Goal: Information Seeking & Learning: Learn about a topic

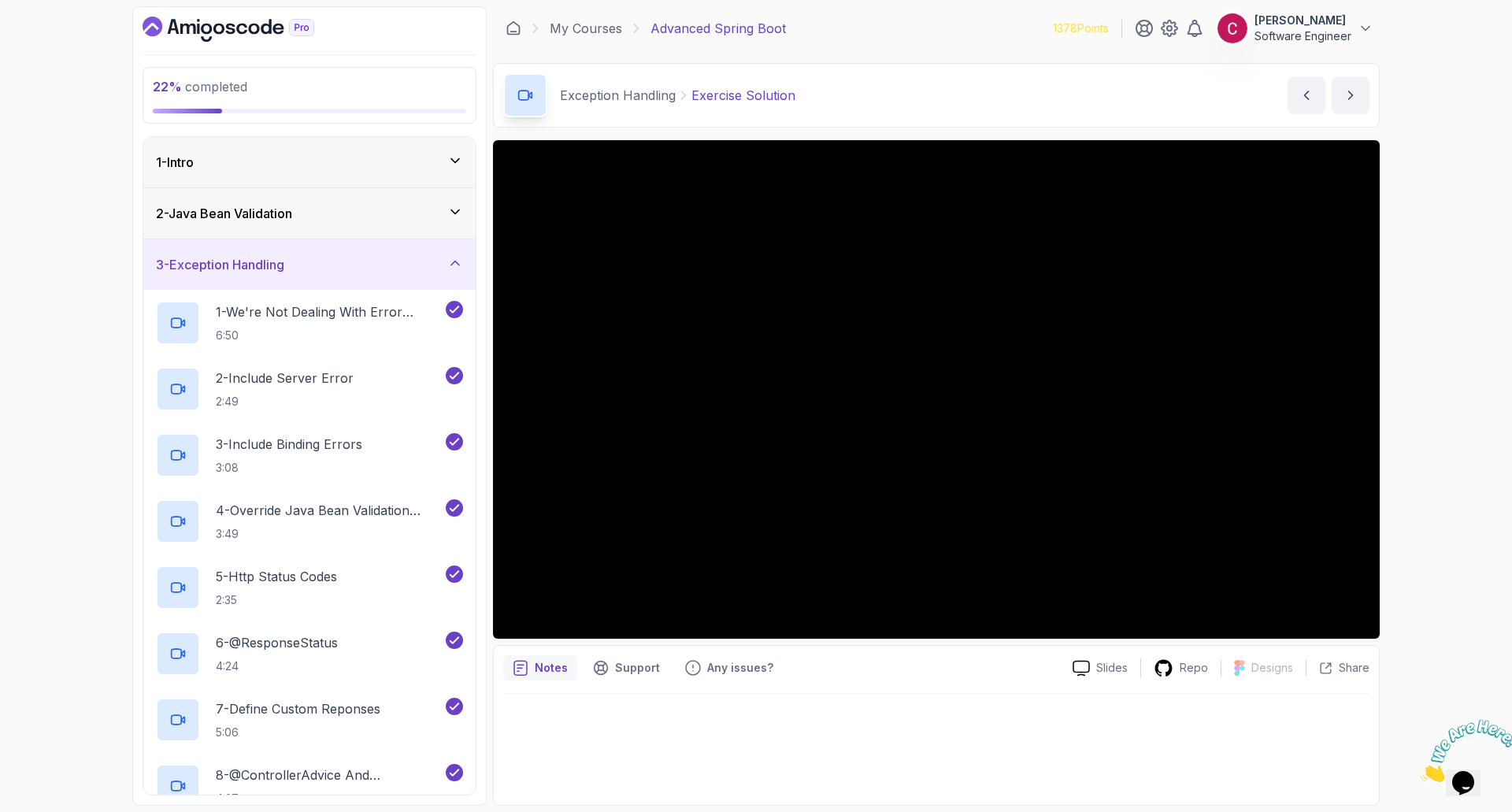
scroll to position [472, 0]
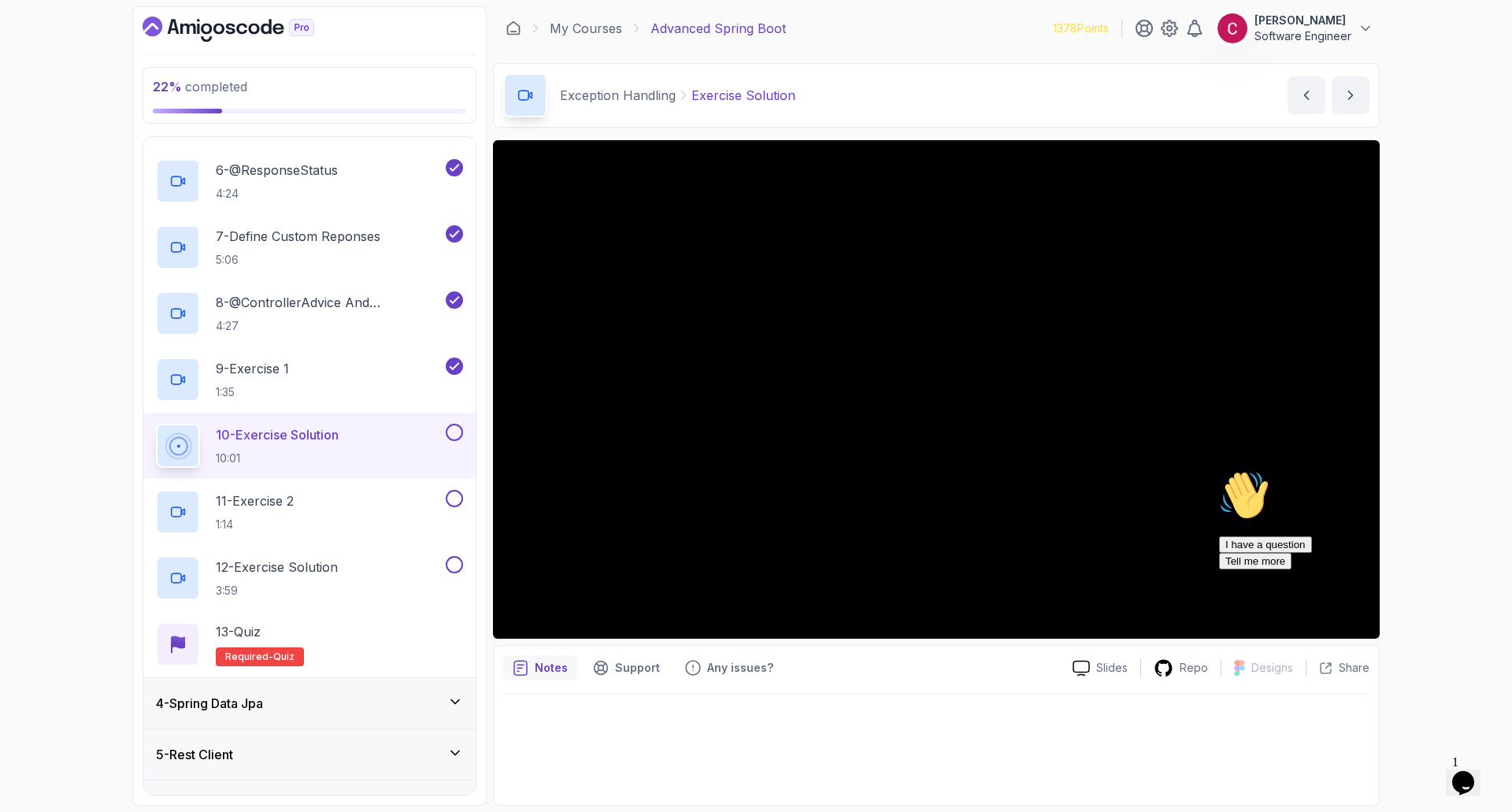
drag, startPoint x: 1476, startPoint y: 589, endPoint x: 2687, endPoint y: 1053, distance: 1296.8
click at [1219, 471] on icon "Chat attention grabber" at bounding box center [1219, 471] width 0 height 0
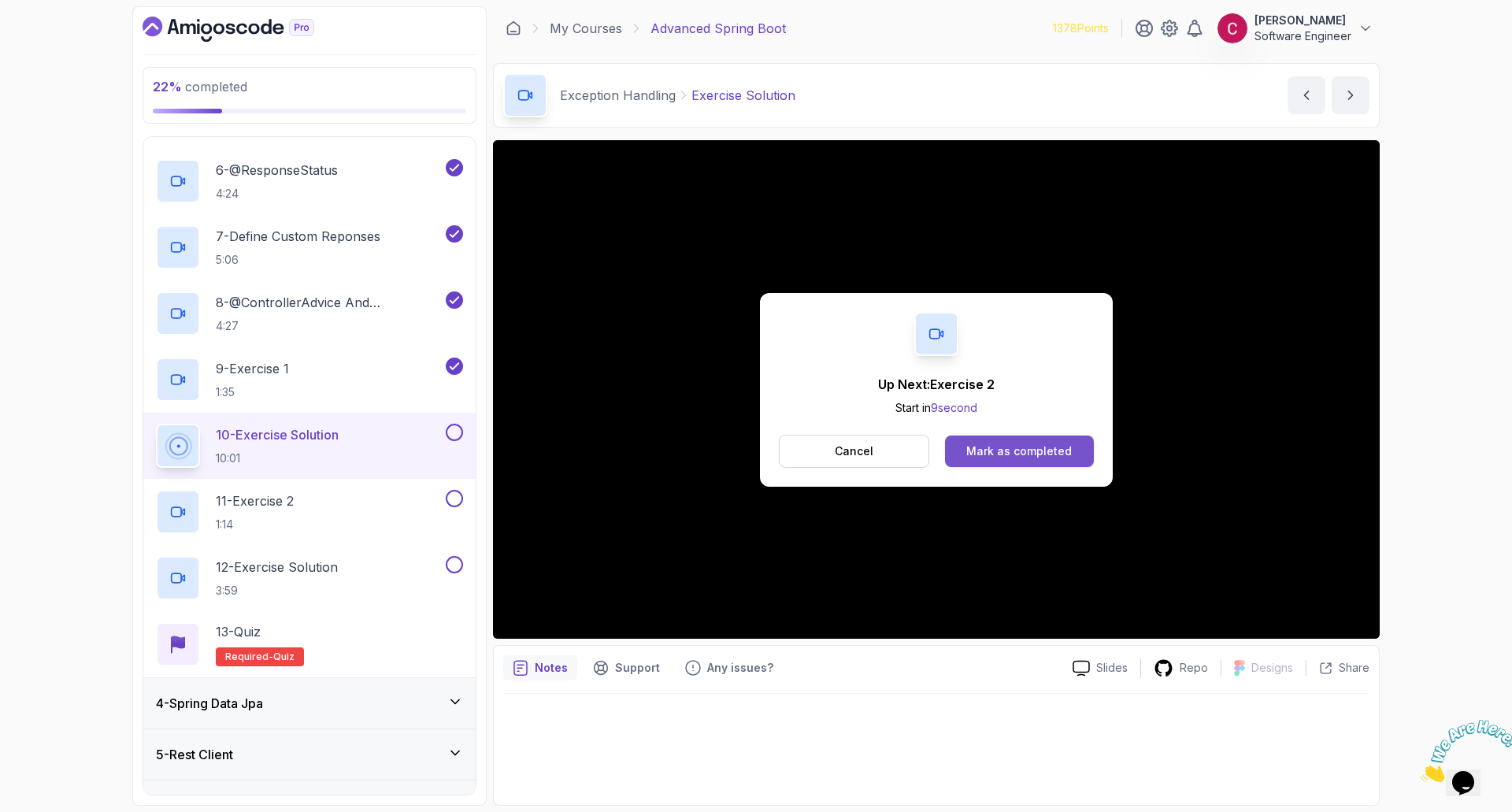
click at [1040, 438] on button "Mark as completed" at bounding box center [1019, 451] width 149 height 31
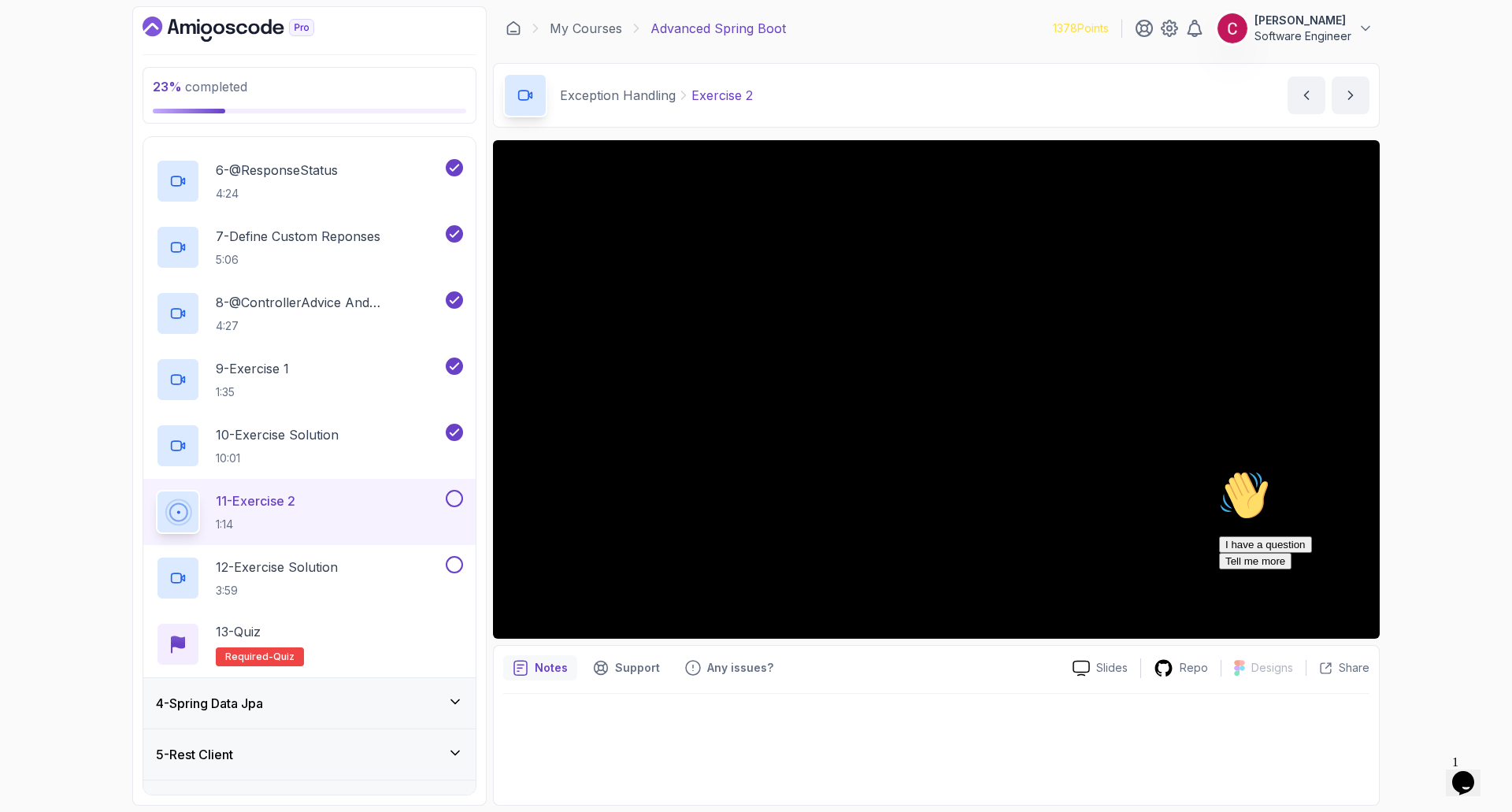
click at [1219, 471] on icon "Chat attention grabber" at bounding box center [1219, 471] width 0 height 0
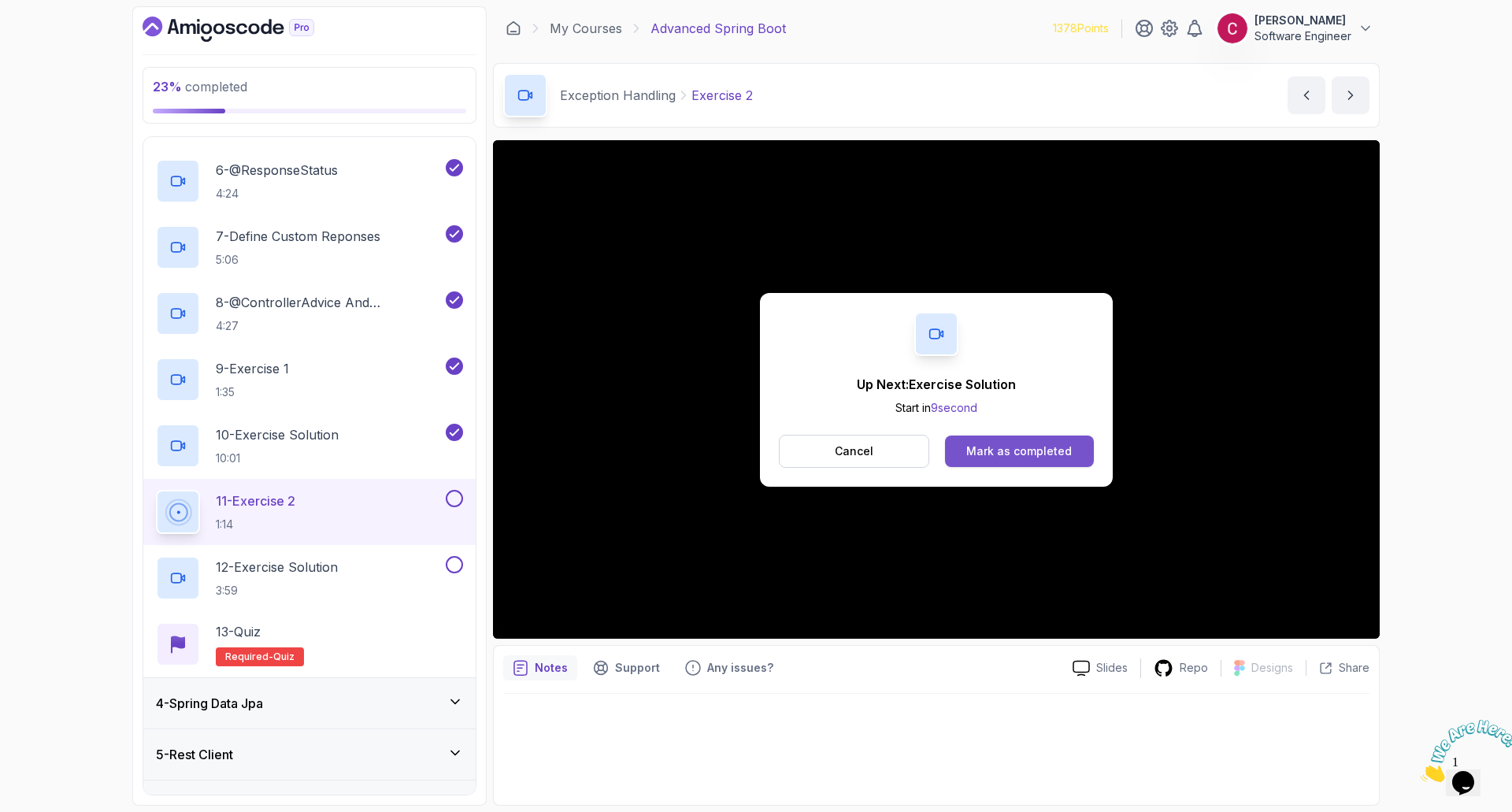
click at [994, 445] on div "Mark as completed" at bounding box center [1019, 451] width 105 height 16
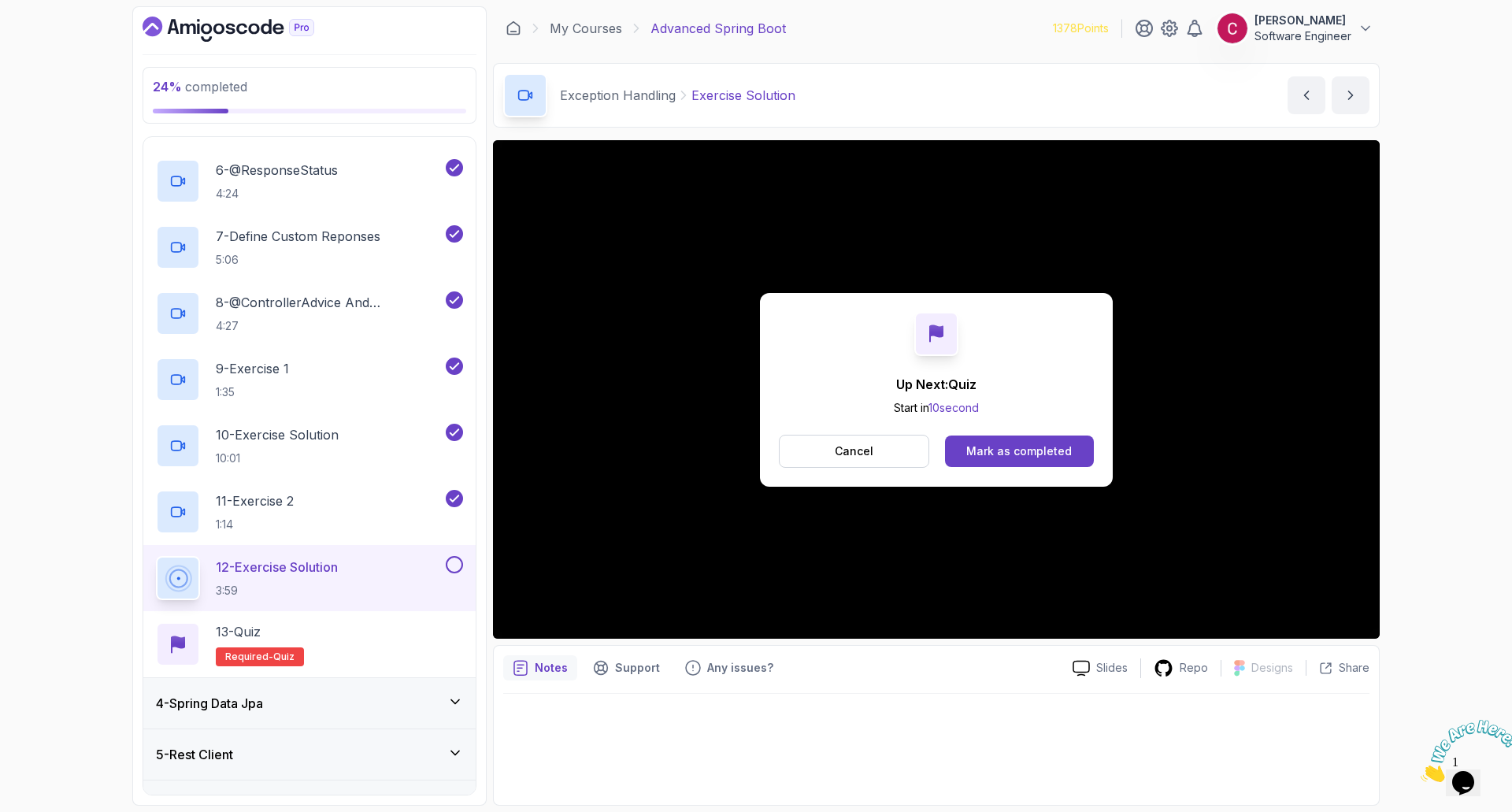
click at [979, 447] on div "Mark as completed" at bounding box center [1019, 451] width 105 height 16
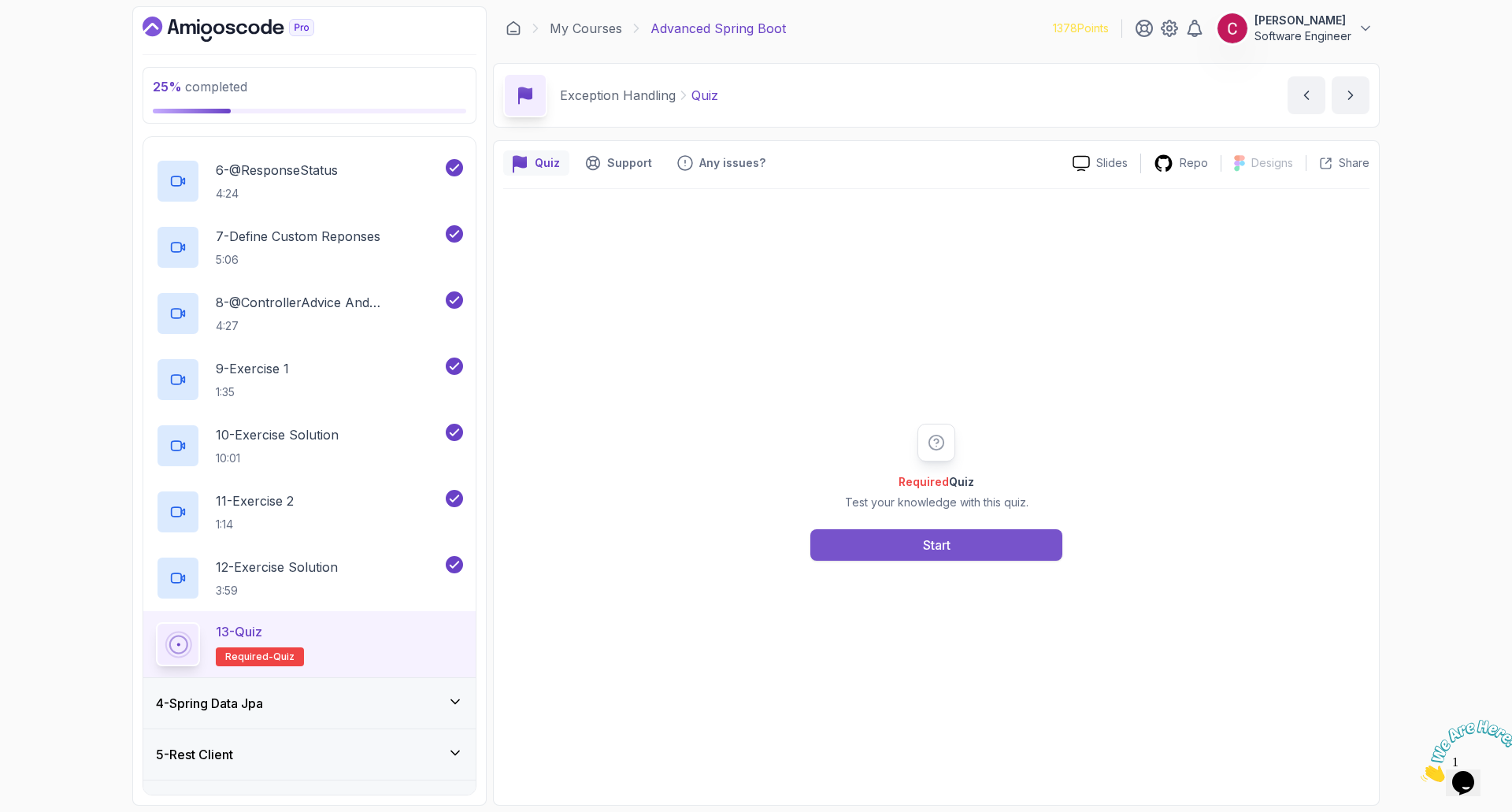
click at [879, 540] on button "Start" at bounding box center [936, 545] width 252 height 31
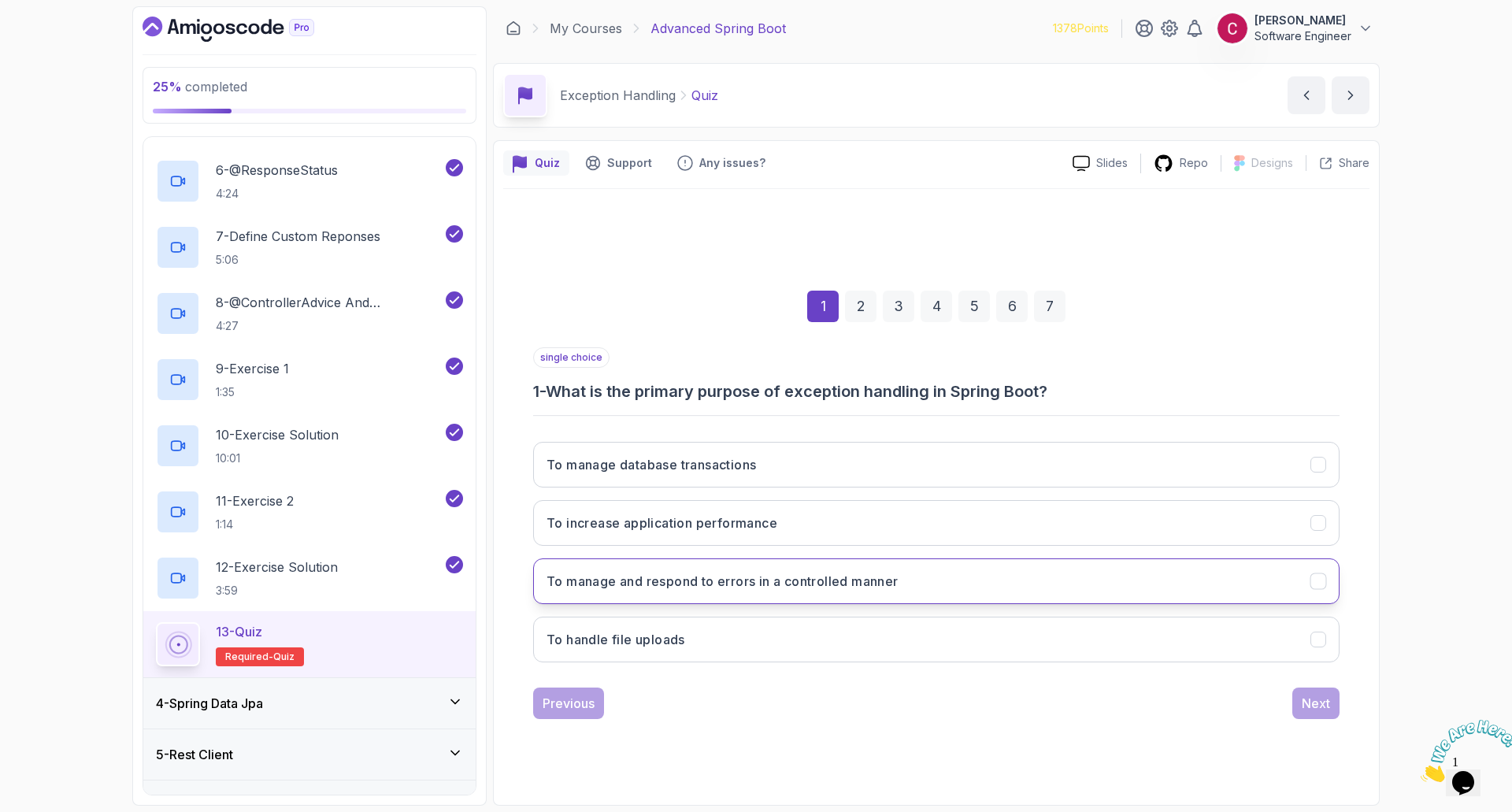
click at [810, 574] on h3 "To manage and respond to errors in a controlled manner" at bounding box center [722, 581] width 352 height 19
click at [1309, 711] on div "Next" at bounding box center [1316, 704] width 29 height 19
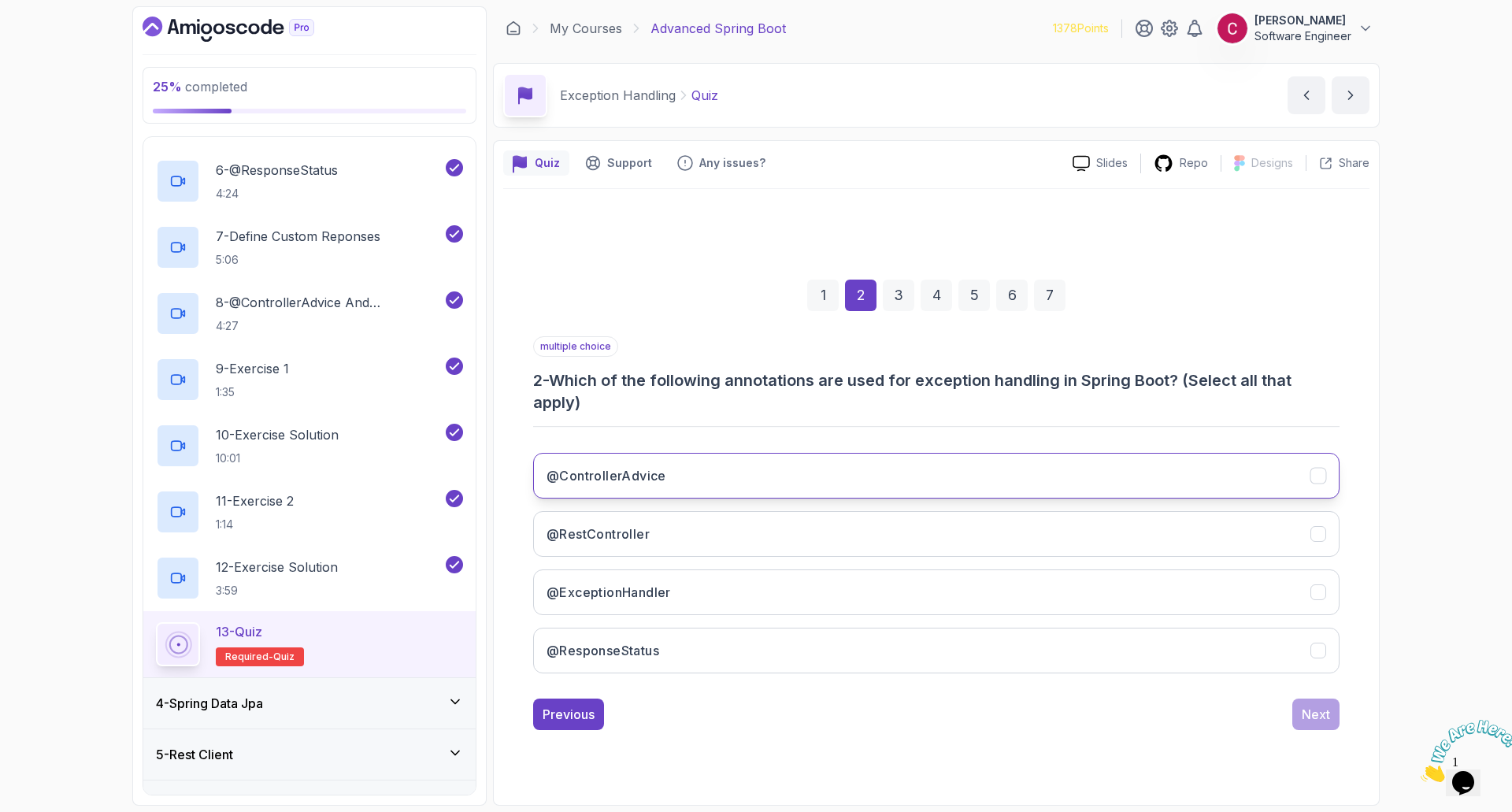
click at [632, 476] on h3 "@ControllerAdvice" at bounding box center [606, 476] width 120 height 19
click at [657, 590] on h3 "@ExceptionHandler" at bounding box center [608, 593] width 124 height 19
click at [662, 655] on button "@ResponseStatus" at bounding box center [936, 650] width 806 height 45
click at [1309, 719] on div "Next" at bounding box center [1316, 715] width 29 height 19
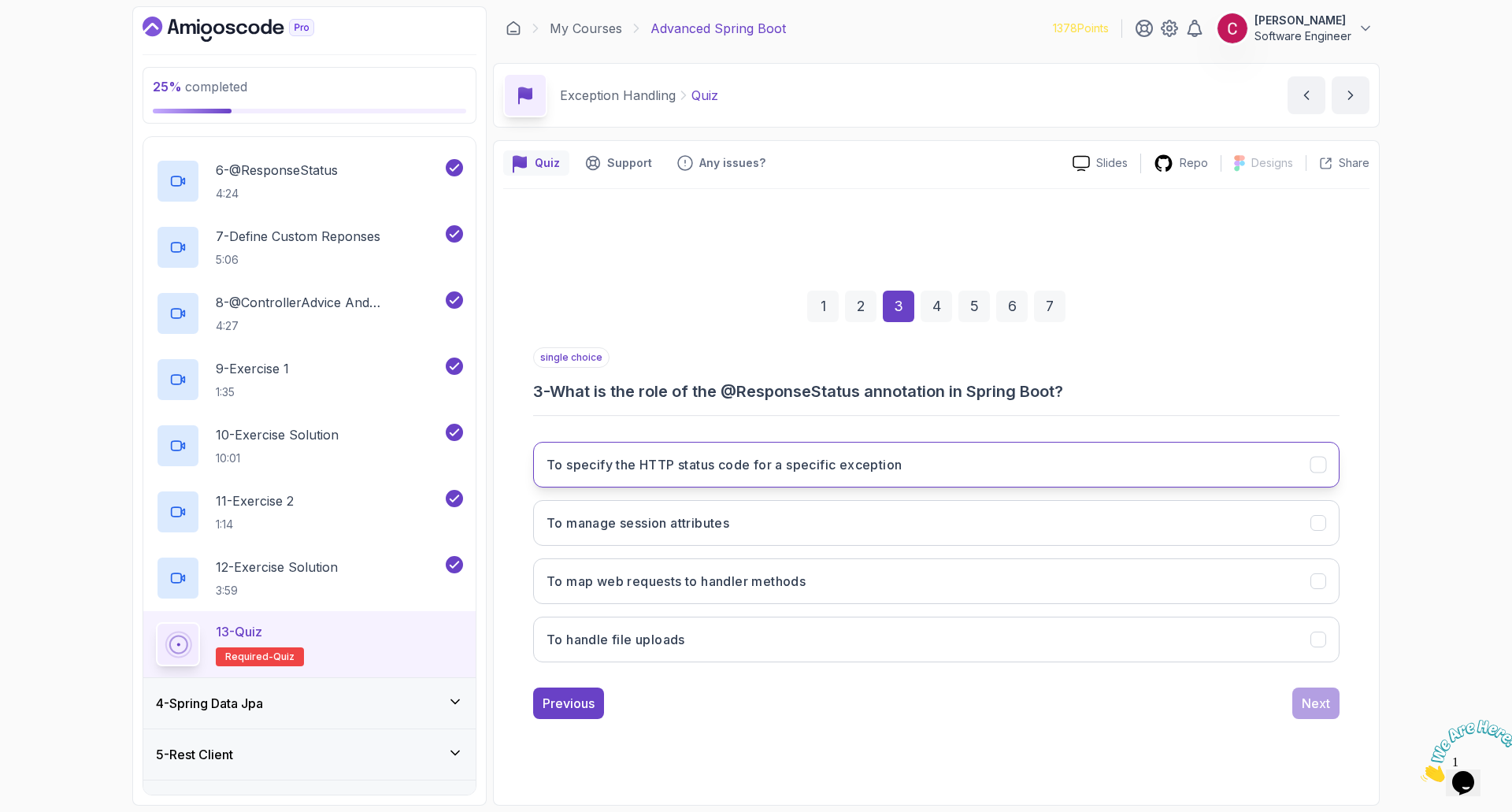
click at [806, 471] on h3 "To specify the HTTP status code for a specific exception" at bounding box center [723, 465] width 355 height 19
click at [1301, 701] on button "Next" at bounding box center [1315, 703] width 47 height 31
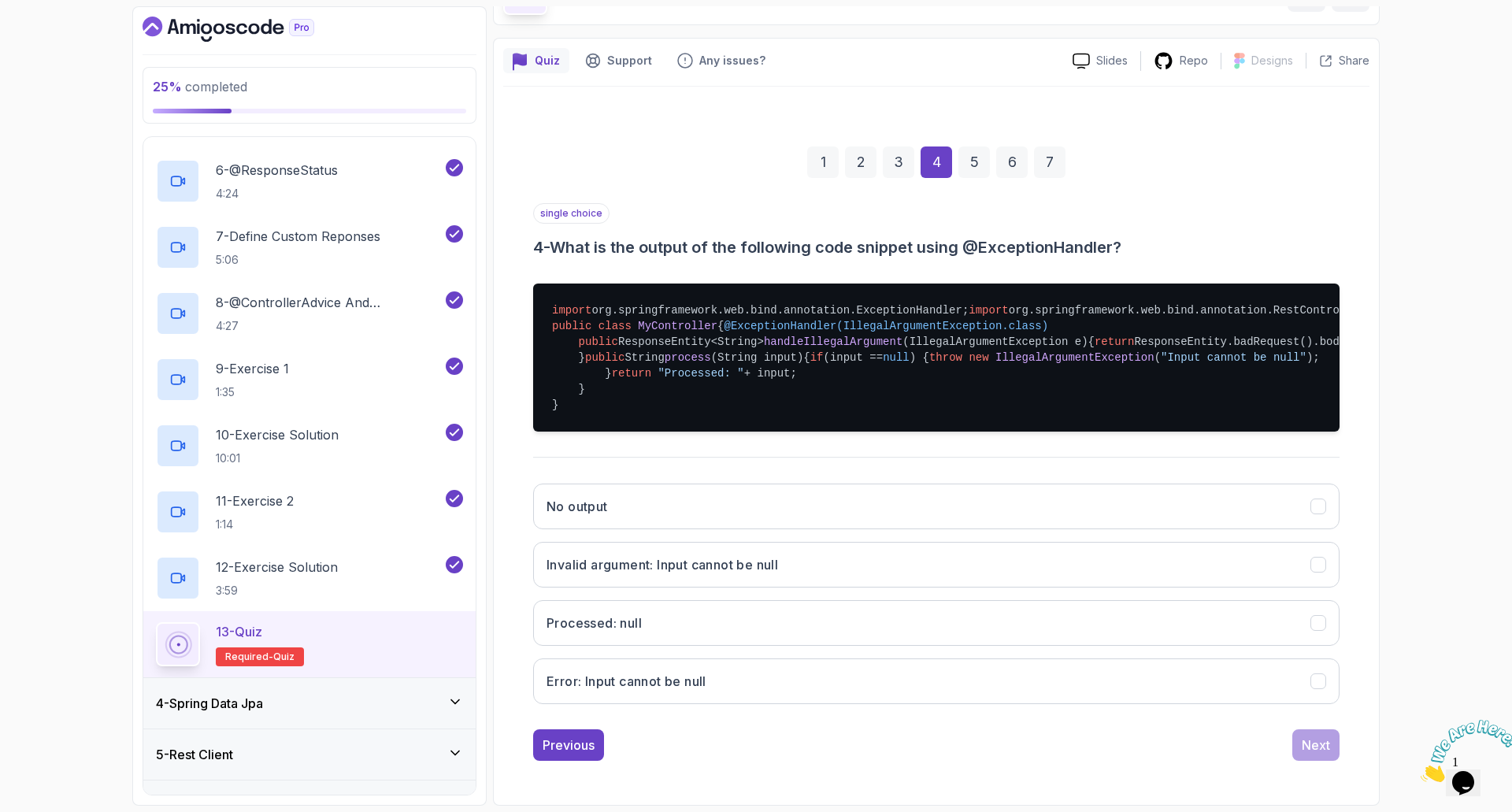
scroll to position [291, 0]
click at [795, 574] on button "Invalid argument: Input cannot be null" at bounding box center [936, 564] width 806 height 45
click at [1318, 737] on div "Next" at bounding box center [1316, 745] width 29 height 19
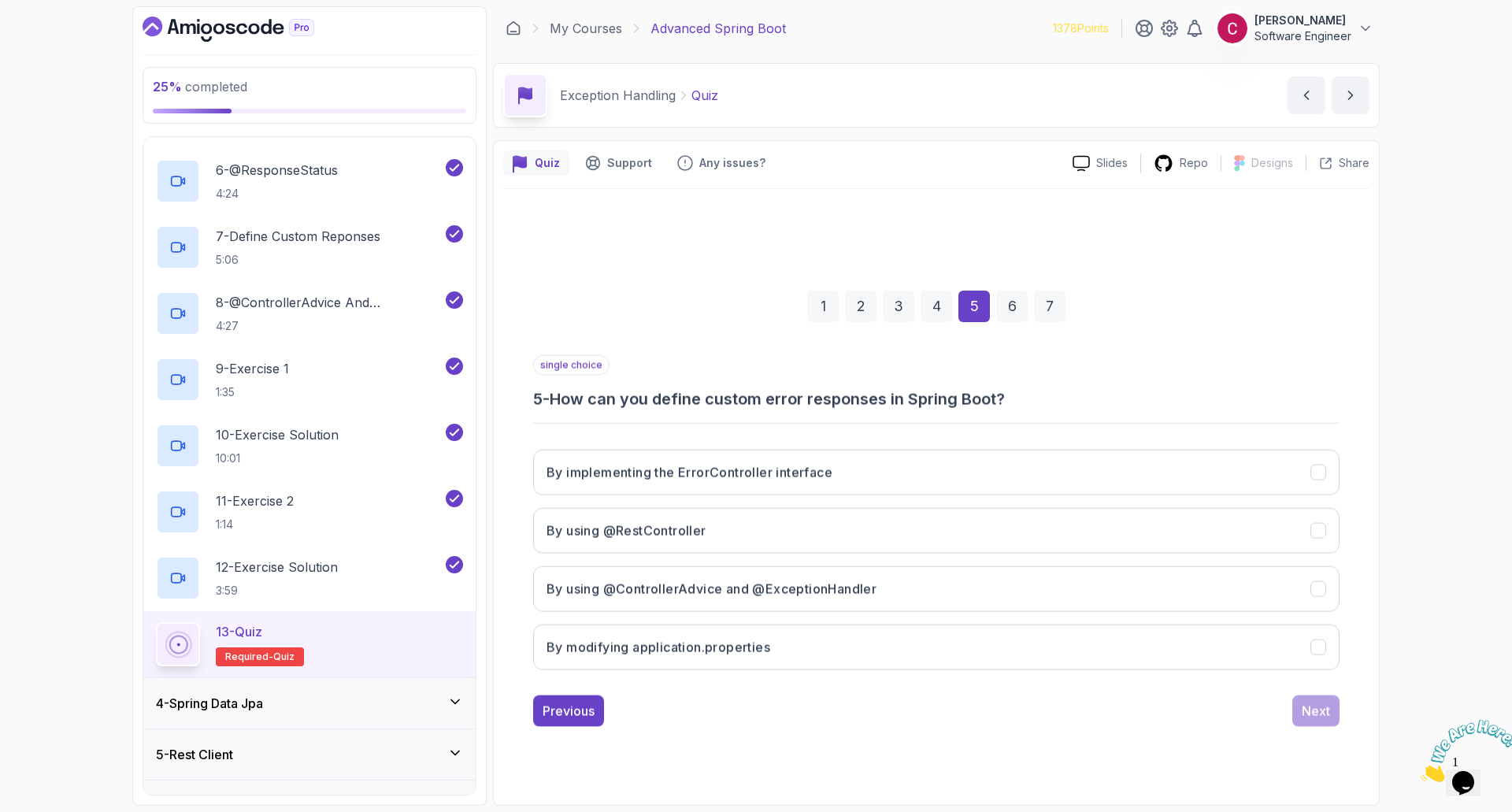
scroll to position [0, 0]
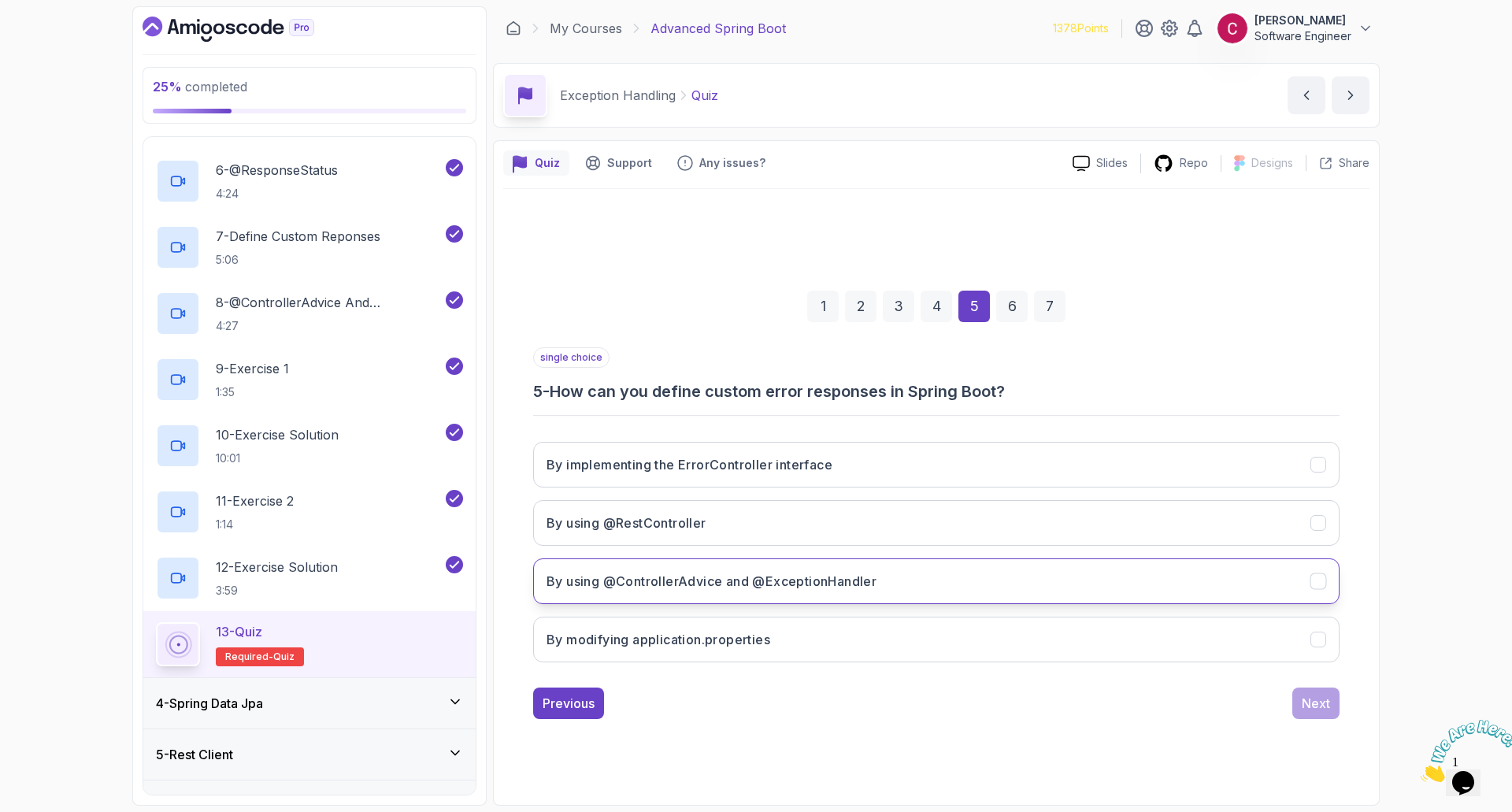
click at [615, 587] on h3 "By using @ControllerAdvice and @ExceptionHandler" at bounding box center [711, 581] width 330 height 19
click at [1305, 703] on div "Next" at bounding box center [1316, 704] width 29 height 19
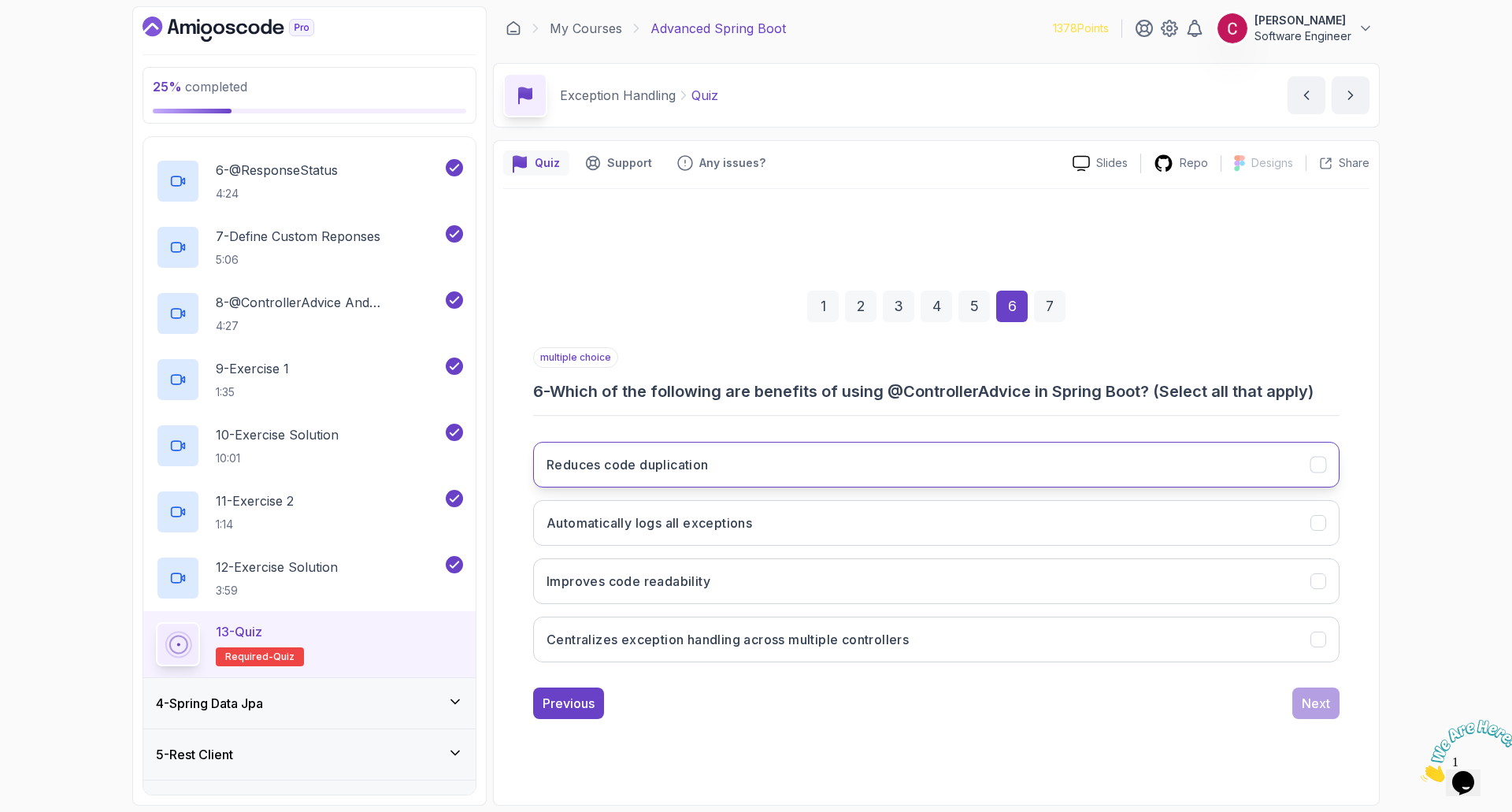
click at [772, 473] on button "Reduces code duplication" at bounding box center [936, 464] width 806 height 45
click at [731, 534] on button "Automatically logs all exceptions" at bounding box center [936, 522] width 806 height 45
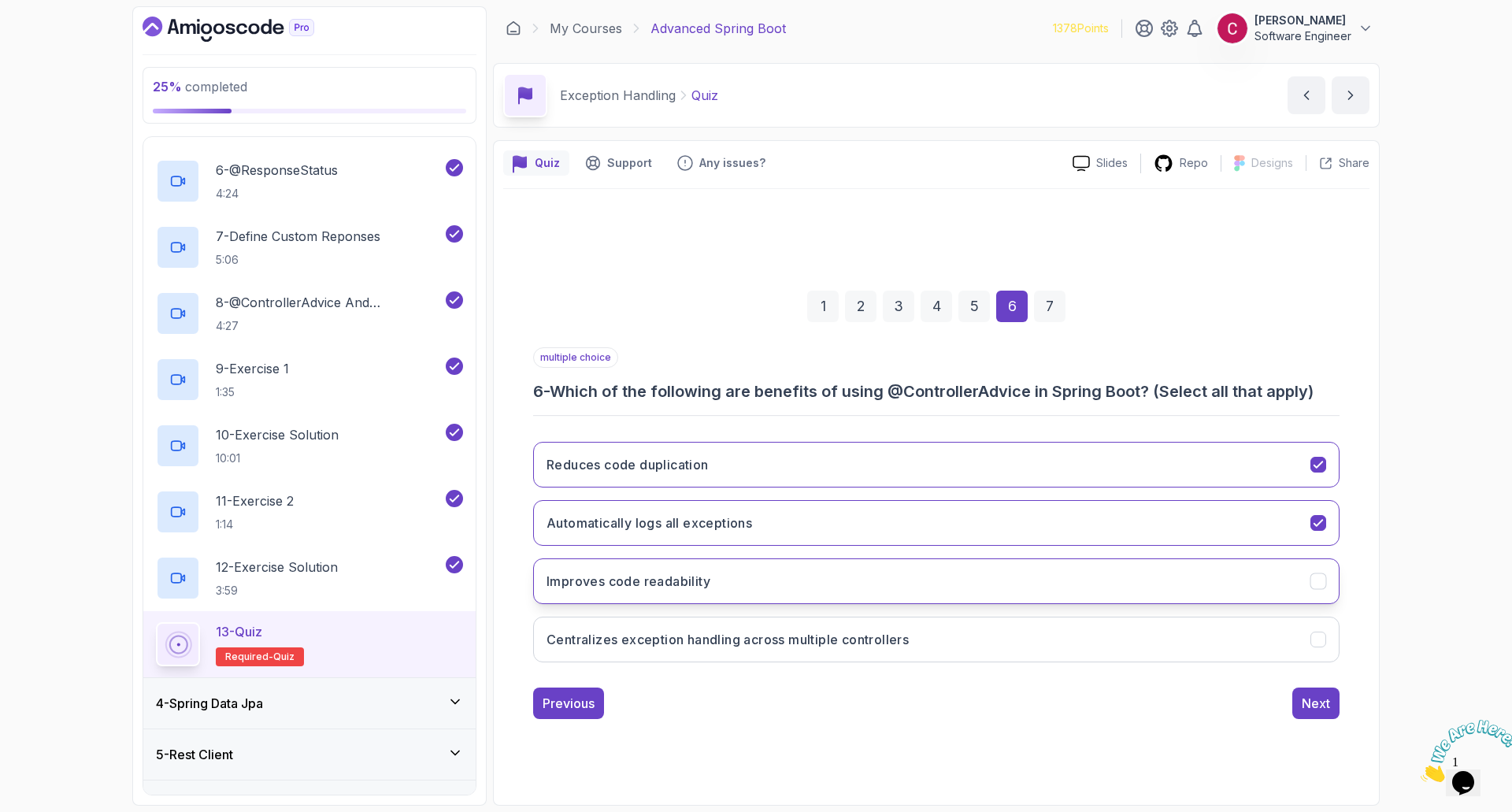
click at [699, 589] on h3 "Improves code readability" at bounding box center [628, 581] width 163 height 19
click at [721, 644] on h3 "Centralizes exception handling across multiple controllers" at bounding box center [727, 640] width 362 height 19
click at [1305, 703] on div "Next" at bounding box center [1316, 704] width 29 height 19
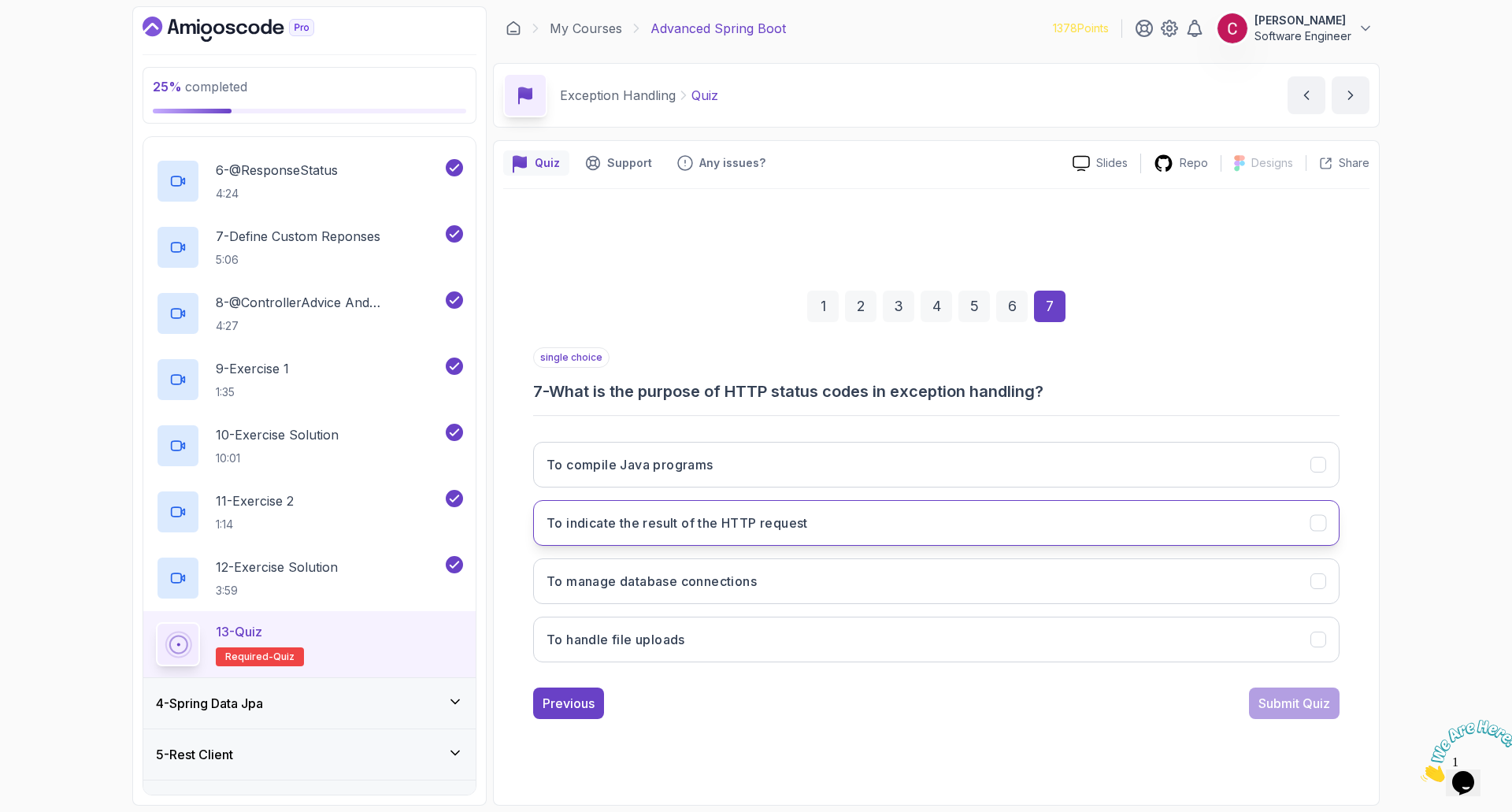
click at [648, 526] on h3 "To indicate the result of the HTTP request" at bounding box center [677, 523] width 262 height 19
click at [1317, 704] on div "Submit Quiz" at bounding box center [1294, 704] width 72 height 19
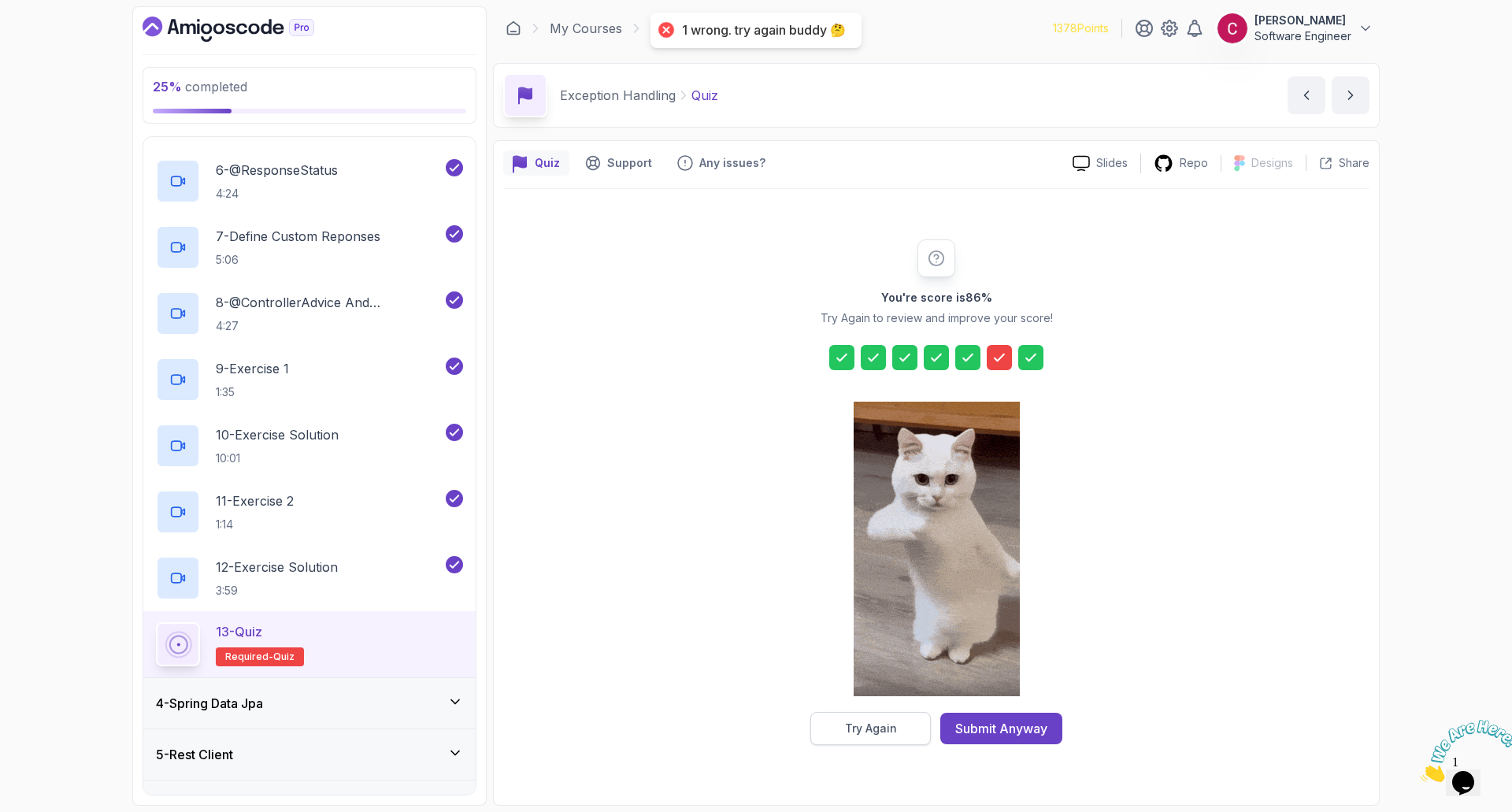
click at [898, 724] on button "Try Again" at bounding box center [870, 728] width 120 height 33
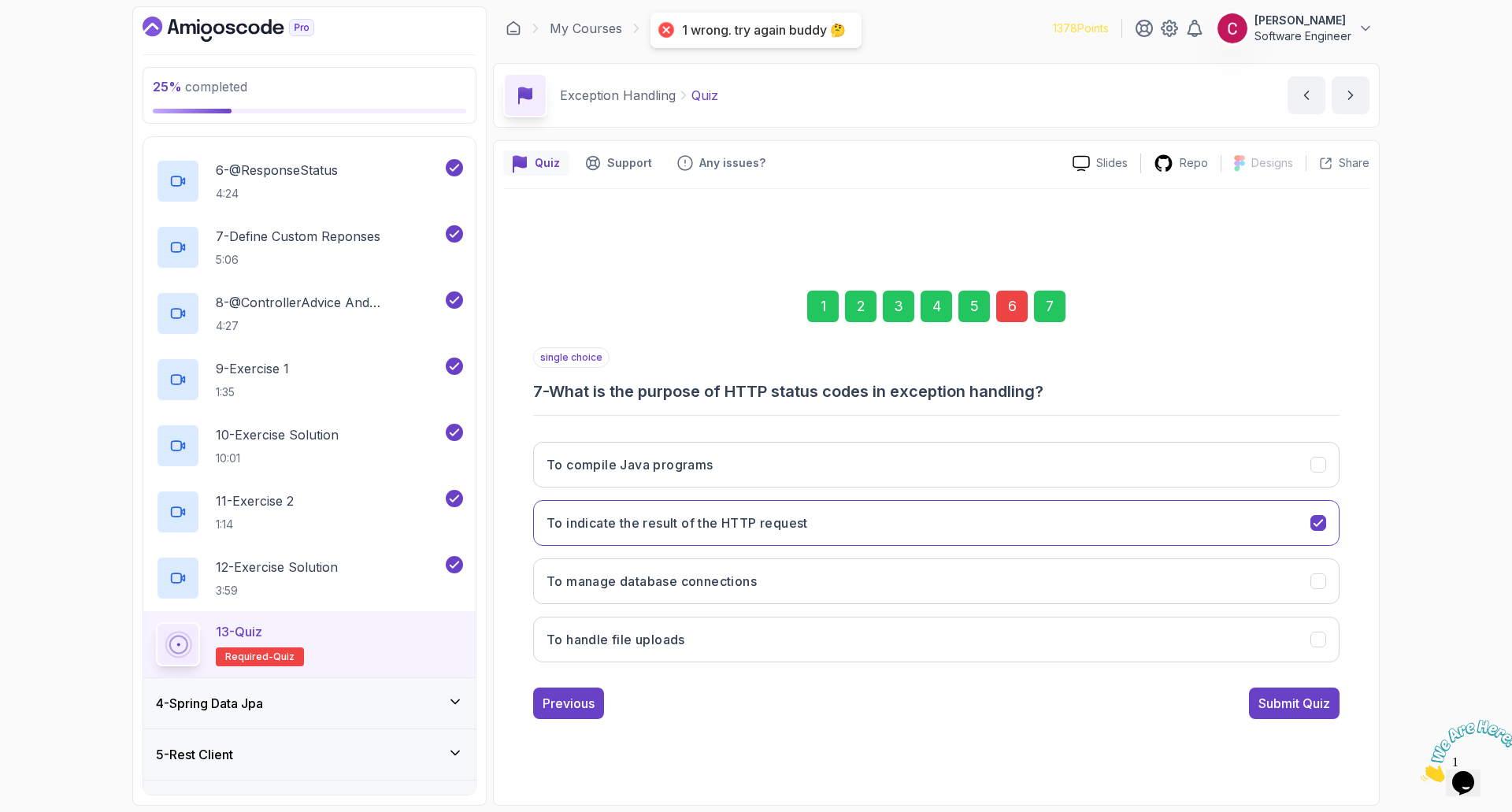
click at [1010, 314] on div "6" at bounding box center [1011, 305] width 31 height 31
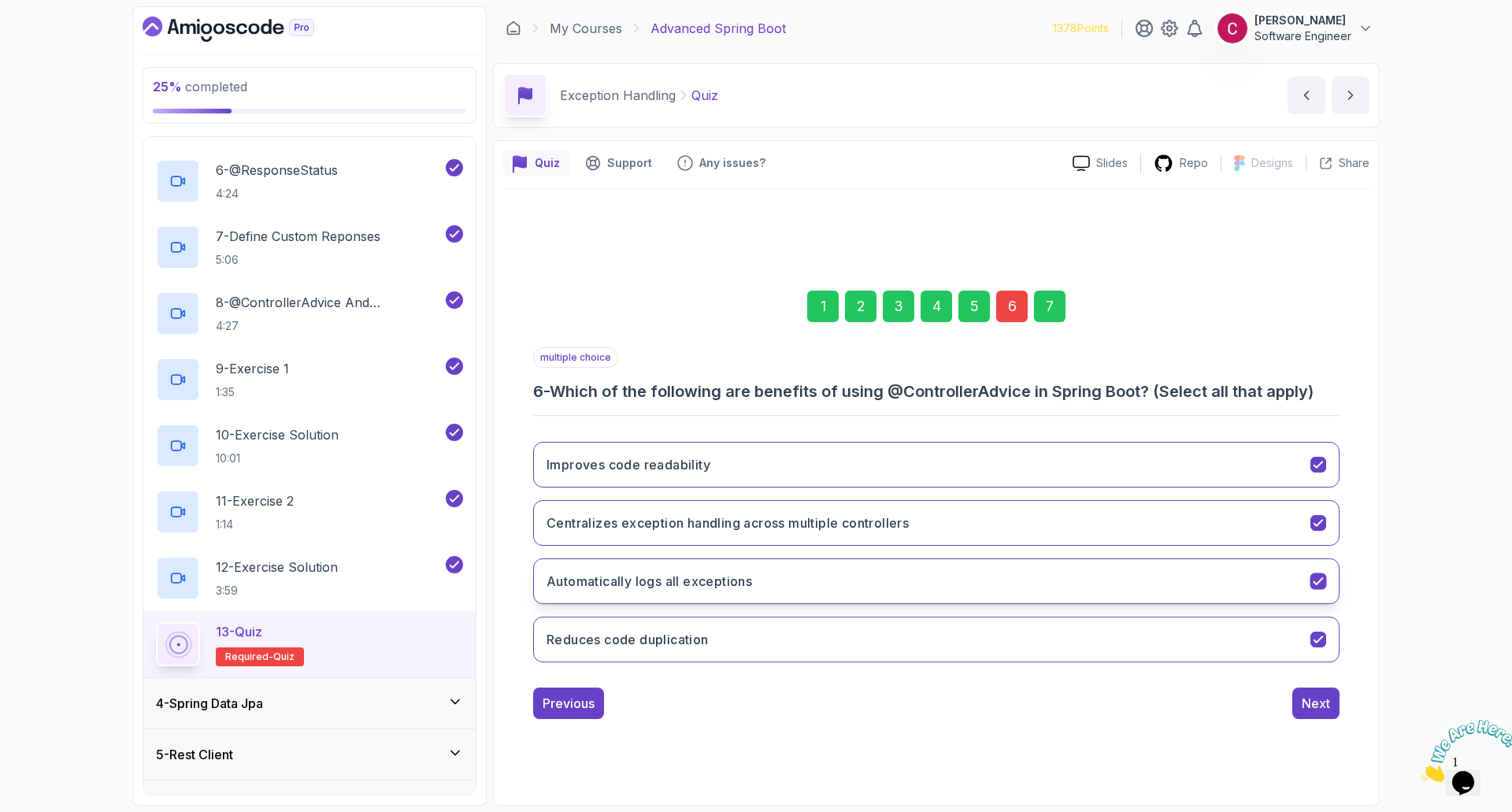
click at [708, 589] on h3 "Automatically logs all exceptions" at bounding box center [649, 581] width 206 height 19
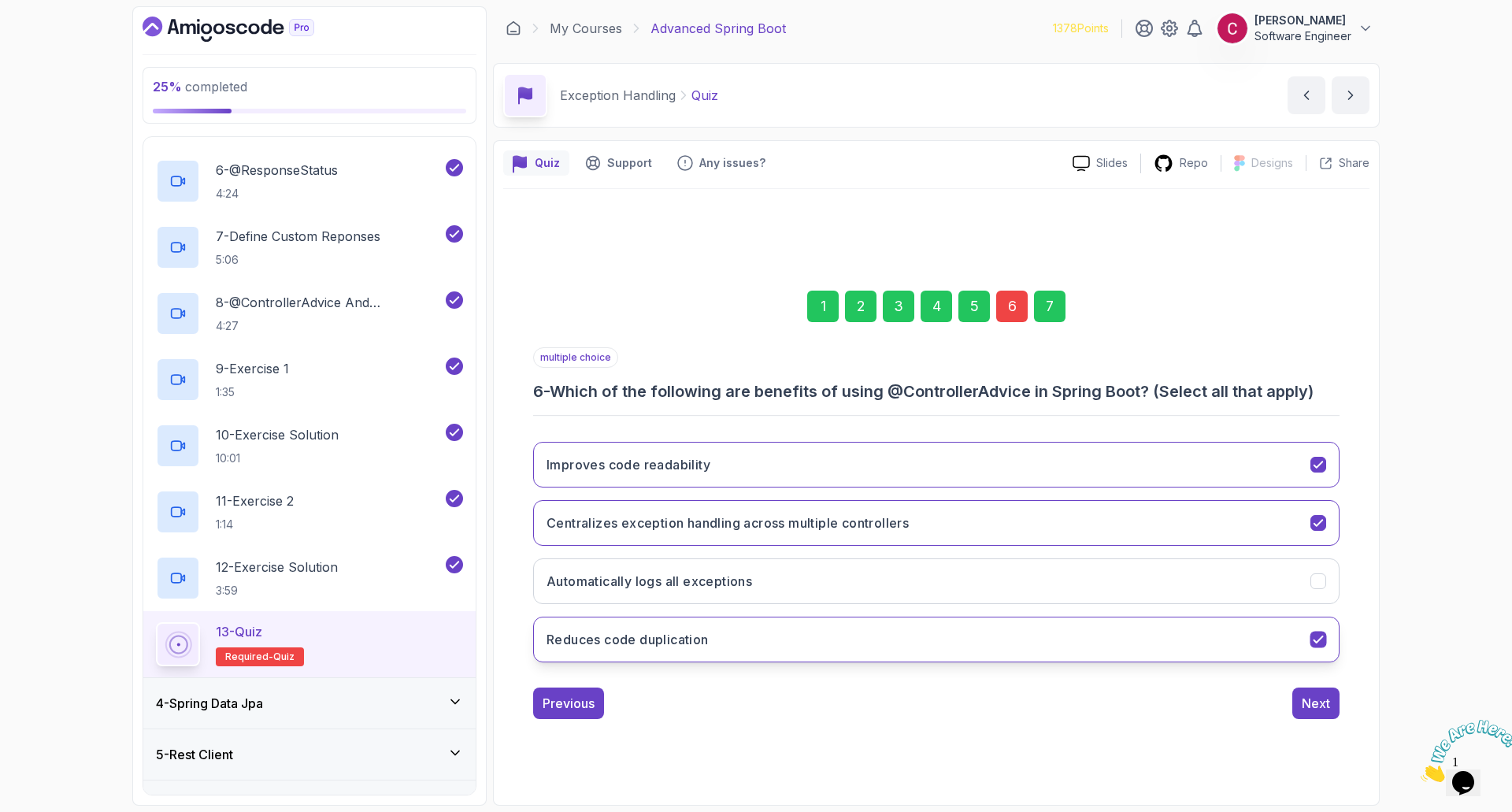
drag, startPoint x: 1313, startPoint y: 704, endPoint x: 1294, endPoint y: 634, distance: 72.5
click at [1314, 704] on div "Next" at bounding box center [1316, 704] width 29 height 19
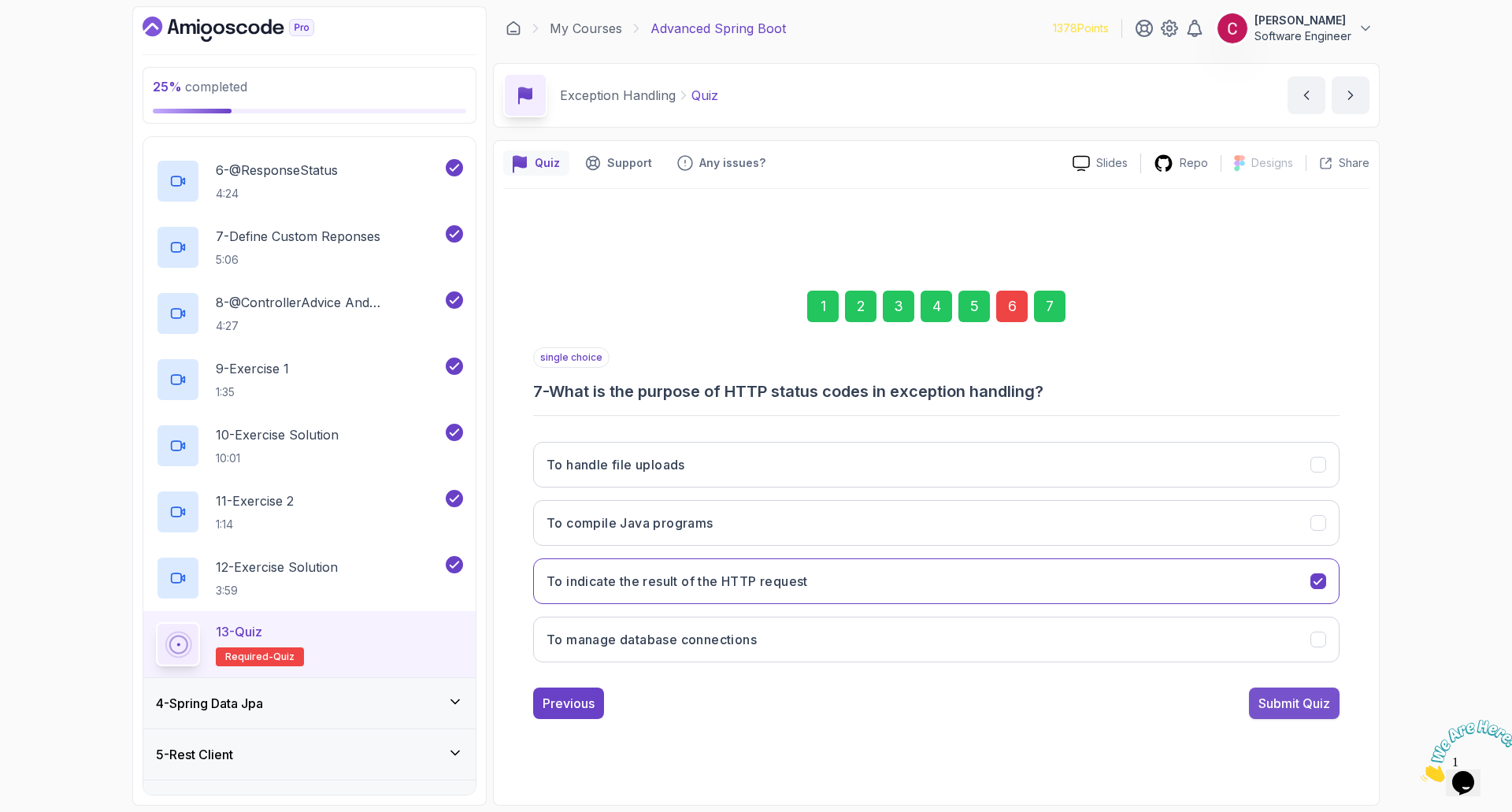
click at [1300, 693] on button "Submit Quiz" at bounding box center [1294, 703] width 91 height 31
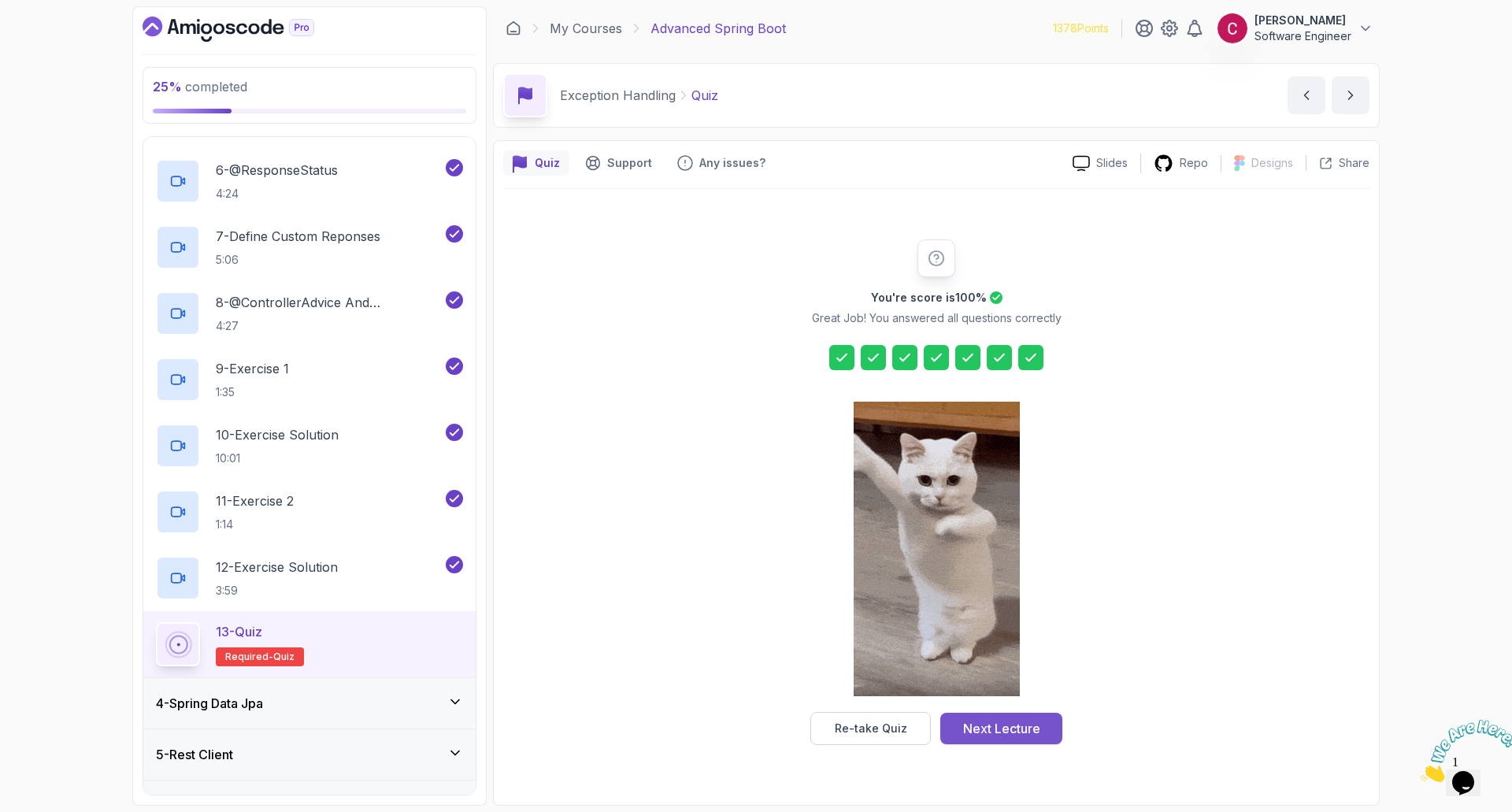
click at [1015, 736] on div "Next Lecture" at bounding box center [1002, 729] width 77 height 19
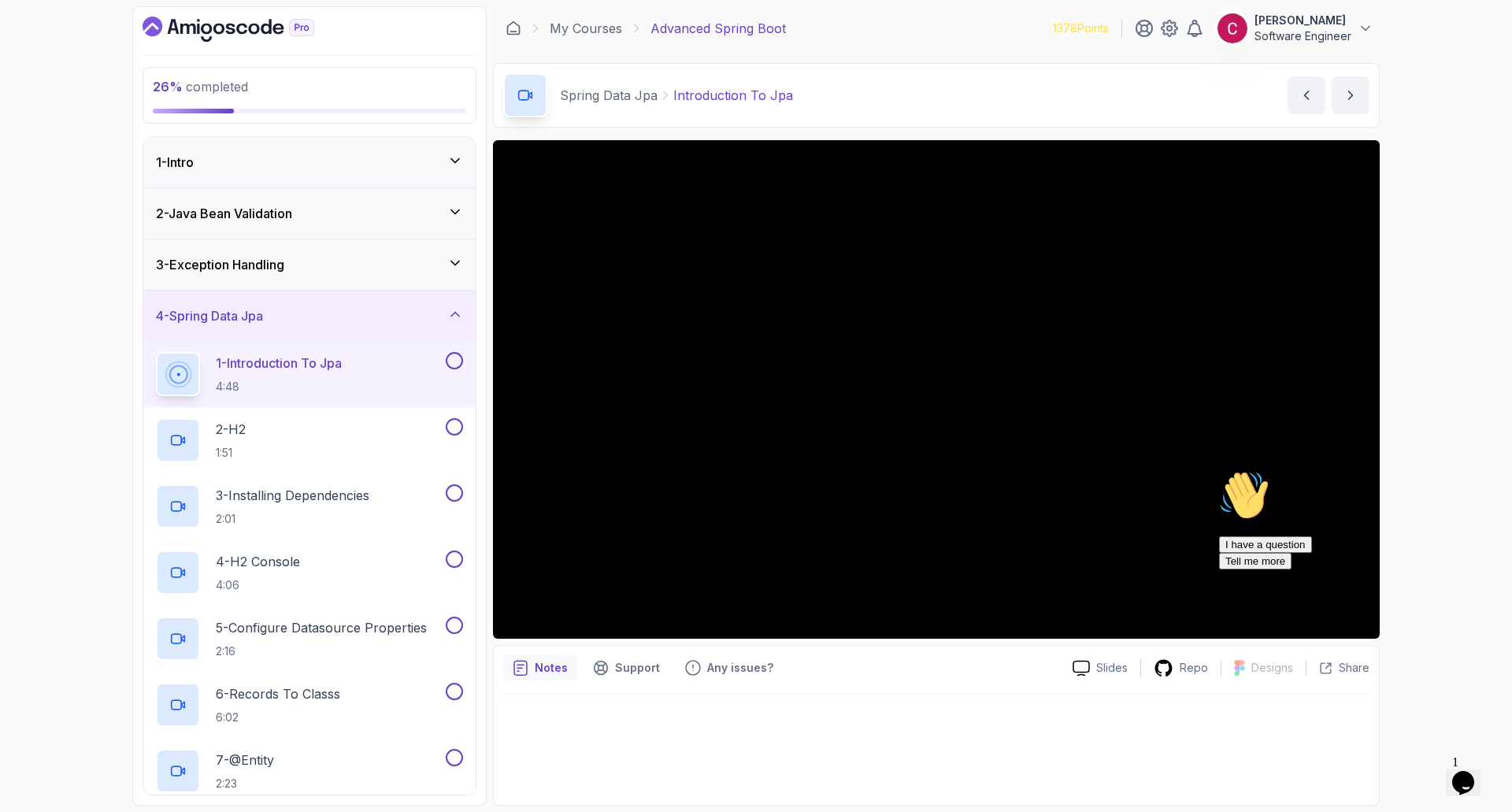
drag, startPoint x: 1484, startPoint y: 585, endPoint x: 2611, endPoint y: 1035, distance: 1213.5
click at [1219, 471] on icon "Chat attention grabber" at bounding box center [1219, 471] width 0 height 0
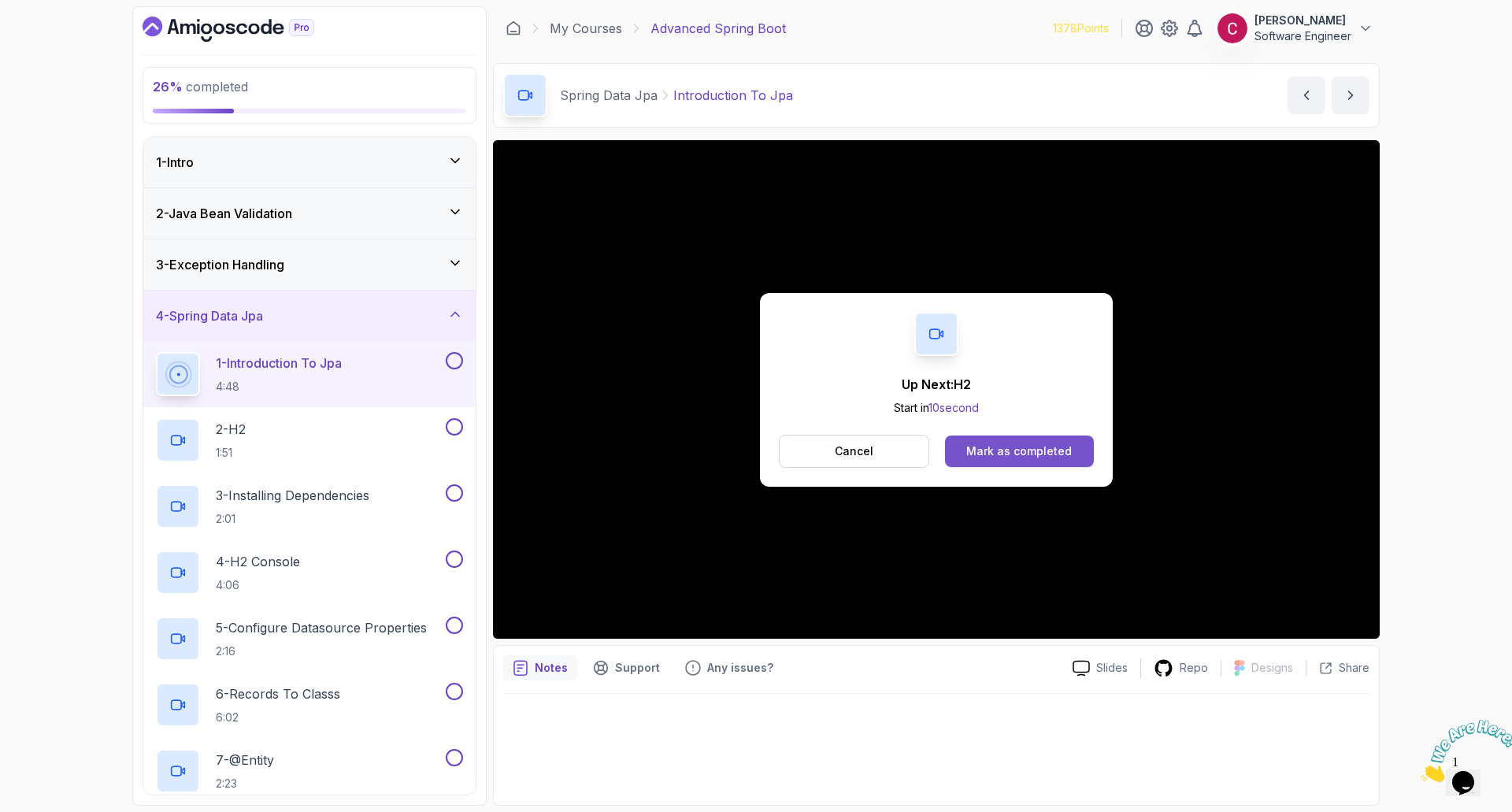
click at [1033, 447] on div "Mark as completed" at bounding box center [1019, 451] width 105 height 16
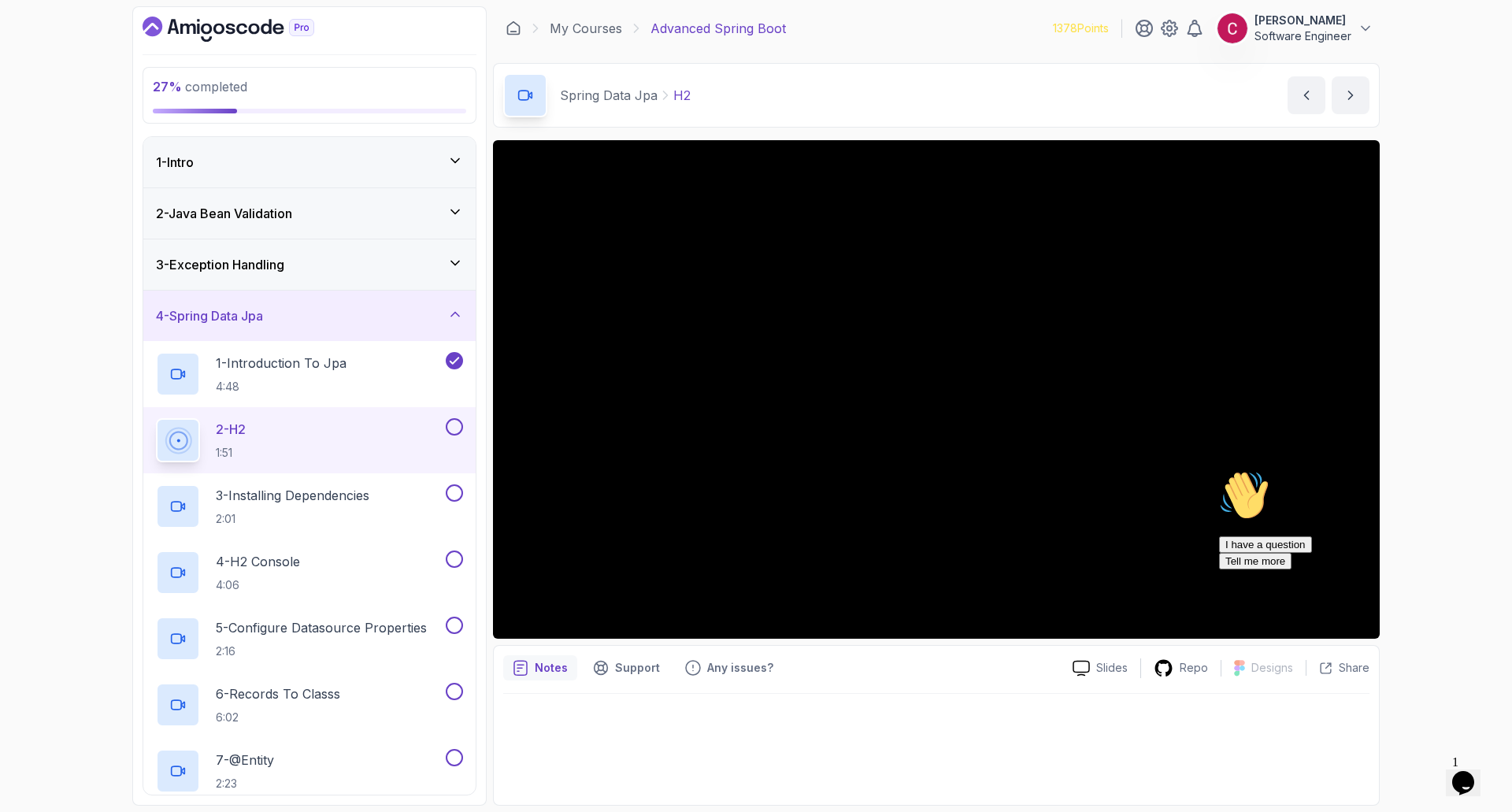
click at [1219, 471] on icon "Chat attention grabber" at bounding box center [1219, 471] width 0 height 0
click at [743, 135] on main "My Courses Advanced Spring Boot 1378 Points Ciprian T Software Engineer 14 - Sp…" at bounding box center [936, 406] width 887 height 799
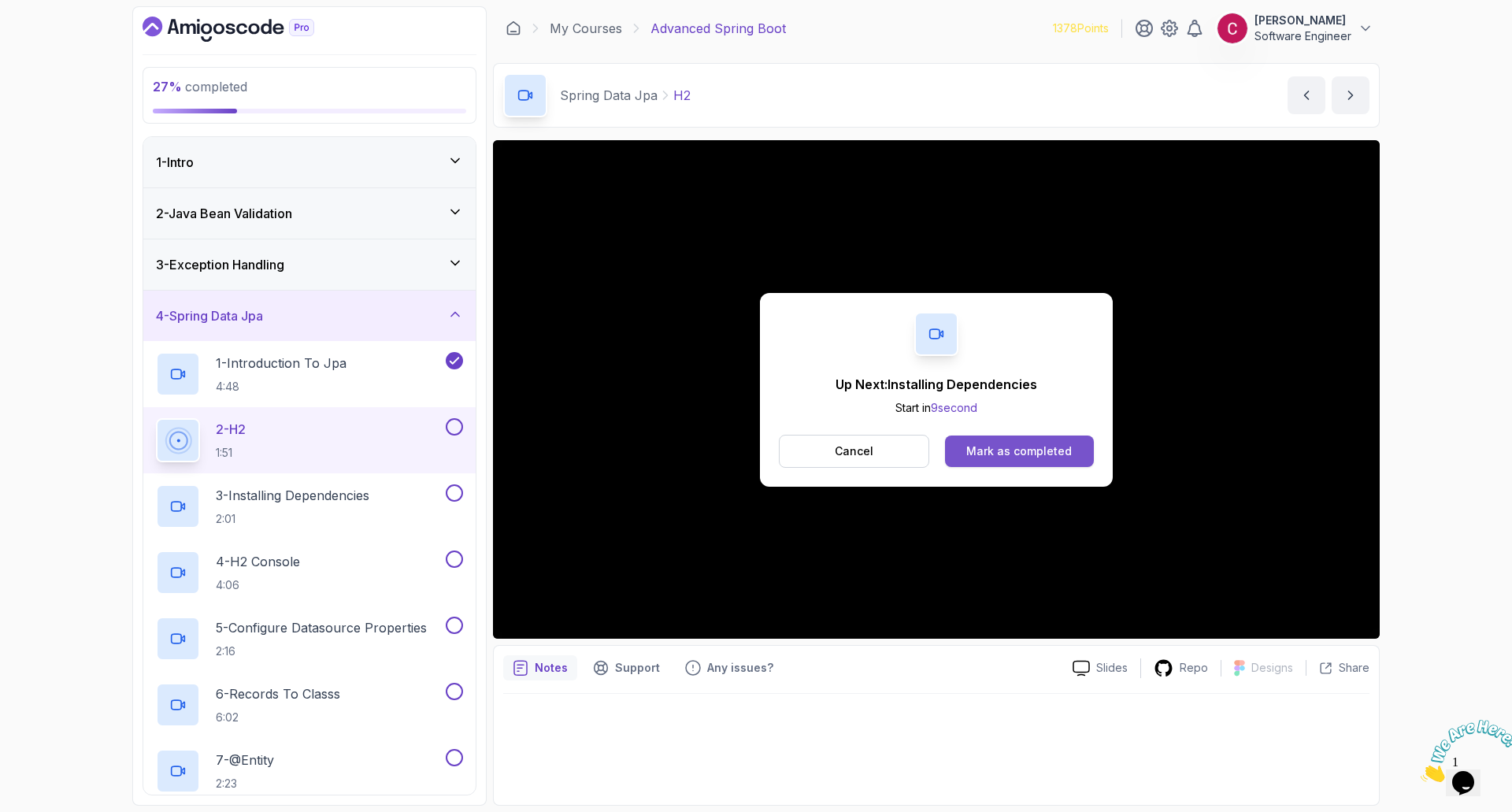
click at [1046, 448] on div "Mark as completed" at bounding box center [1019, 451] width 105 height 16
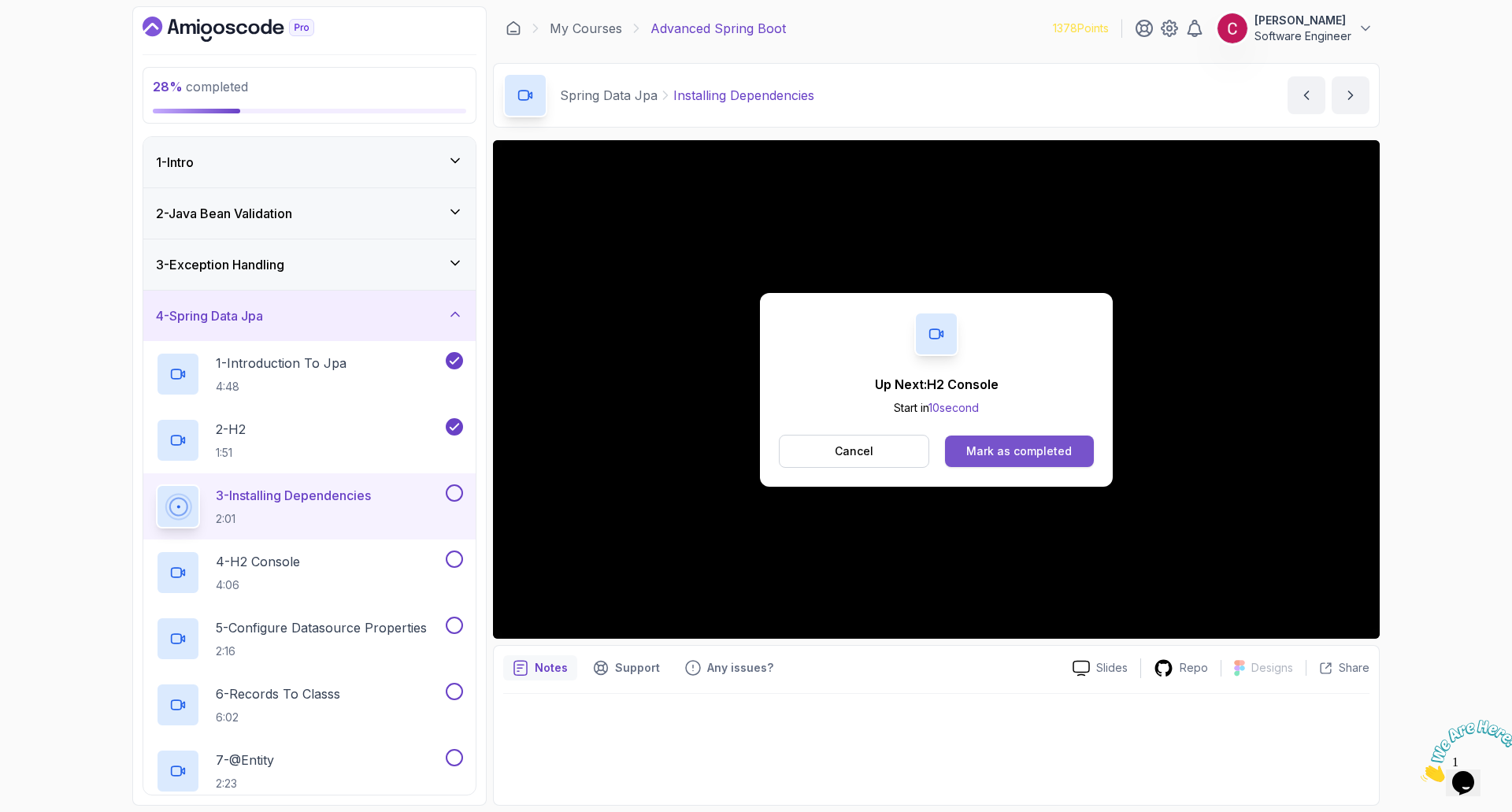
click at [1045, 443] on div "Mark as completed" at bounding box center [1019, 451] width 105 height 16
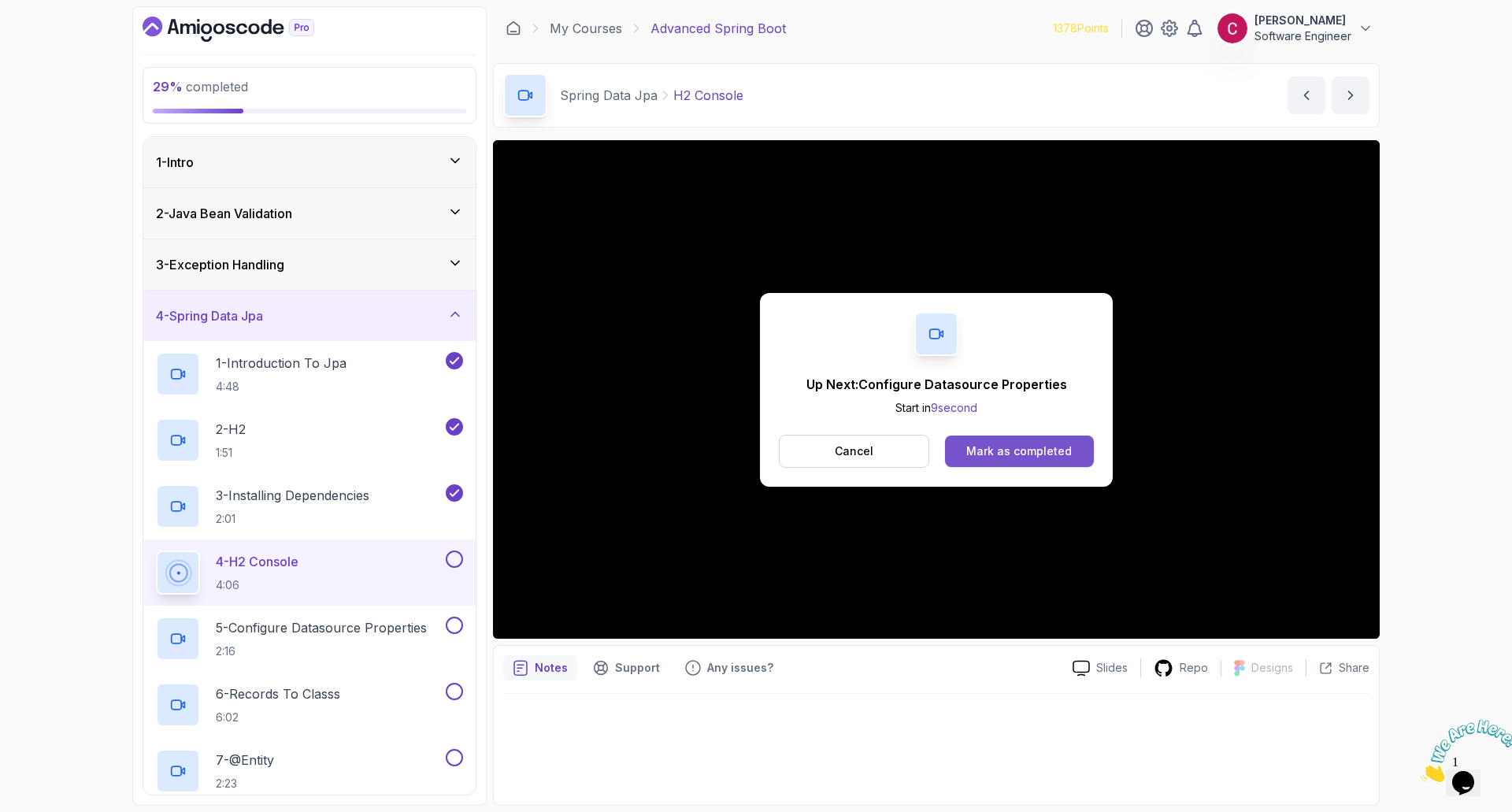
click at [973, 452] on div "Mark as completed" at bounding box center [1019, 451] width 105 height 16
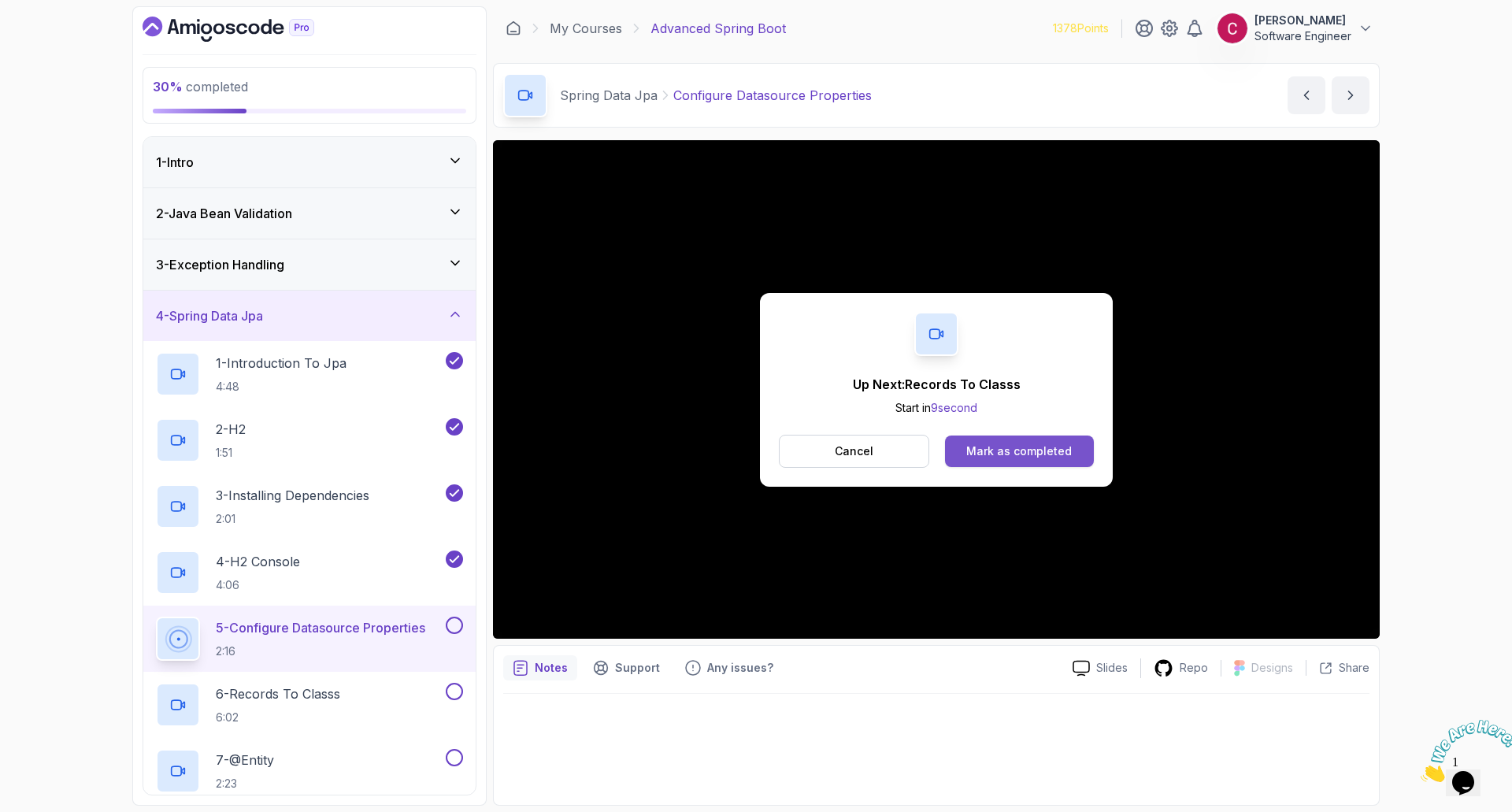
click at [1014, 458] on div "Mark as completed" at bounding box center [1019, 451] width 105 height 16
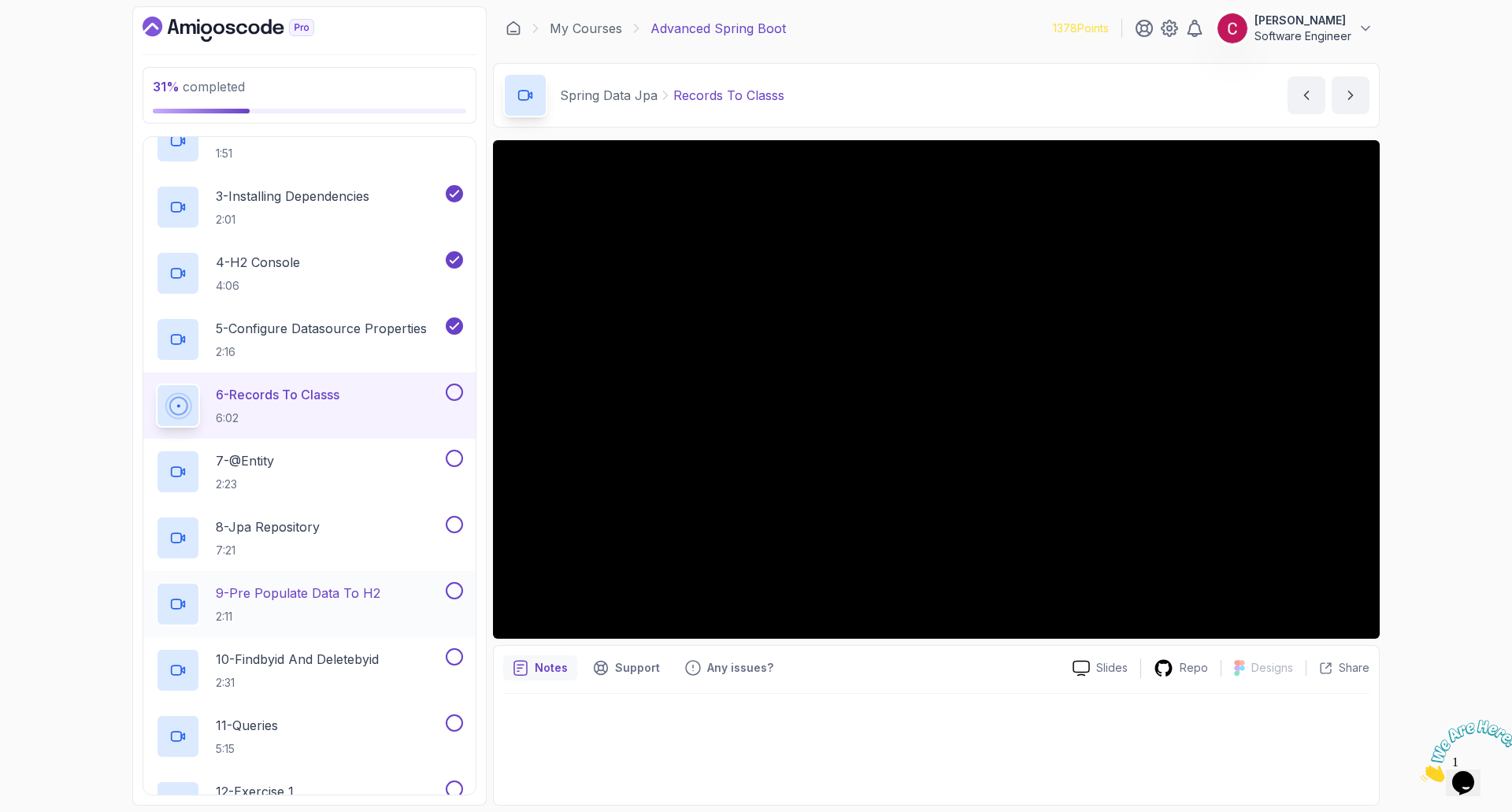
scroll to position [394, 0]
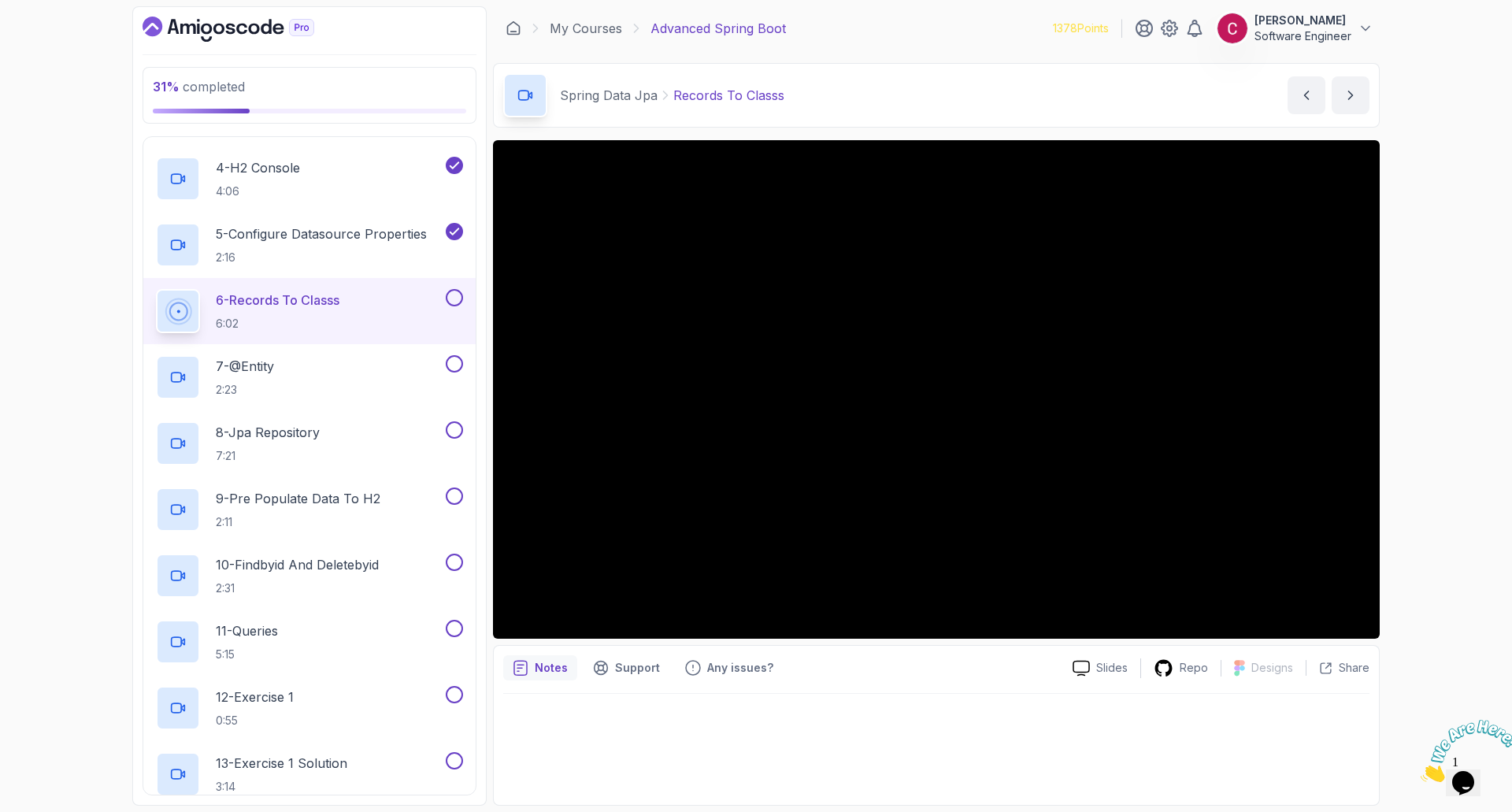
click at [94, 353] on div "31 % completed 1 - Intro 2 - Java Bean Validation 3 - Exception Handling 4 - Sp…" at bounding box center [756, 406] width 1512 height 812
click at [30, 127] on div "31 % completed 1 - Intro 2 - Java Bean Validation 3 - Exception Handling 4 - Sp…" at bounding box center [756, 406] width 1512 height 812
click at [463, 296] on button at bounding box center [455, 298] width 18 height 18
click at [387, 372] on div "7 - @Entity 2:23" at bounding box center [299, 376] width 286 height 44
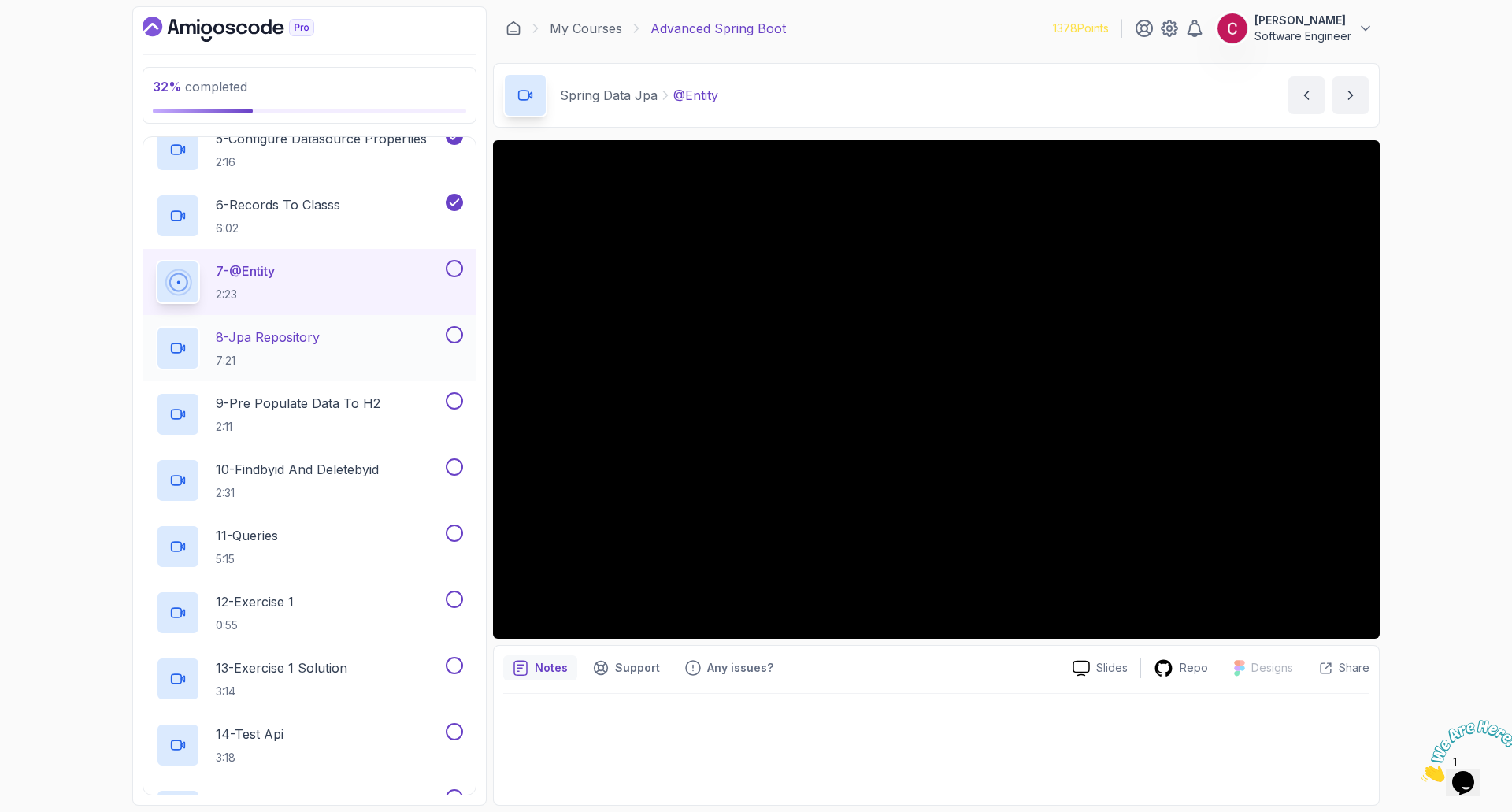
scroll to position [472, 0]
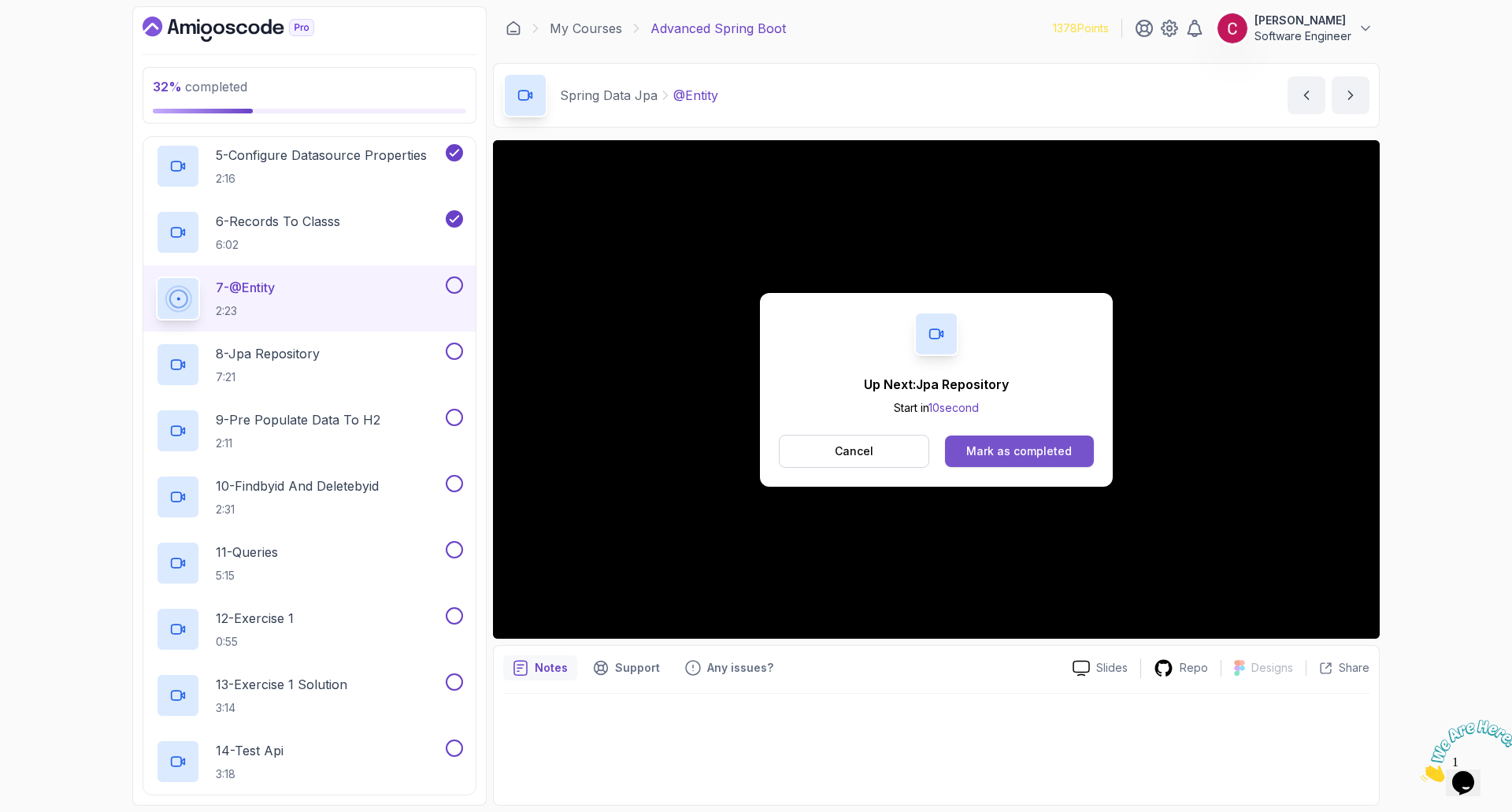
click at [1034, 453] on div "Mark as completed" at bounding box center [1019, 451] width 105 height 16
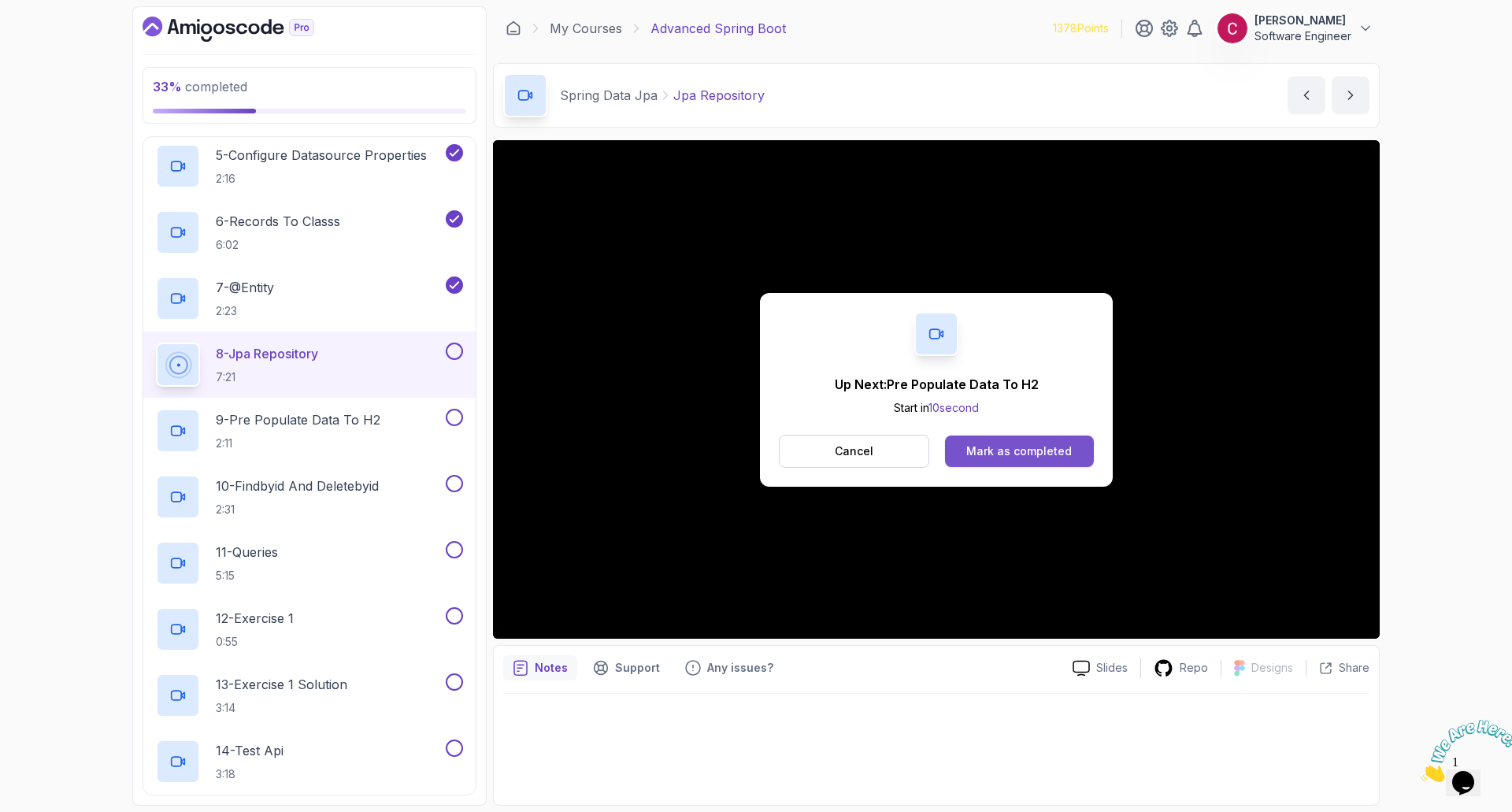
click at [1060, 459] on button "Mark as completed" at bounding box center [1019, 451] width 149 height 31
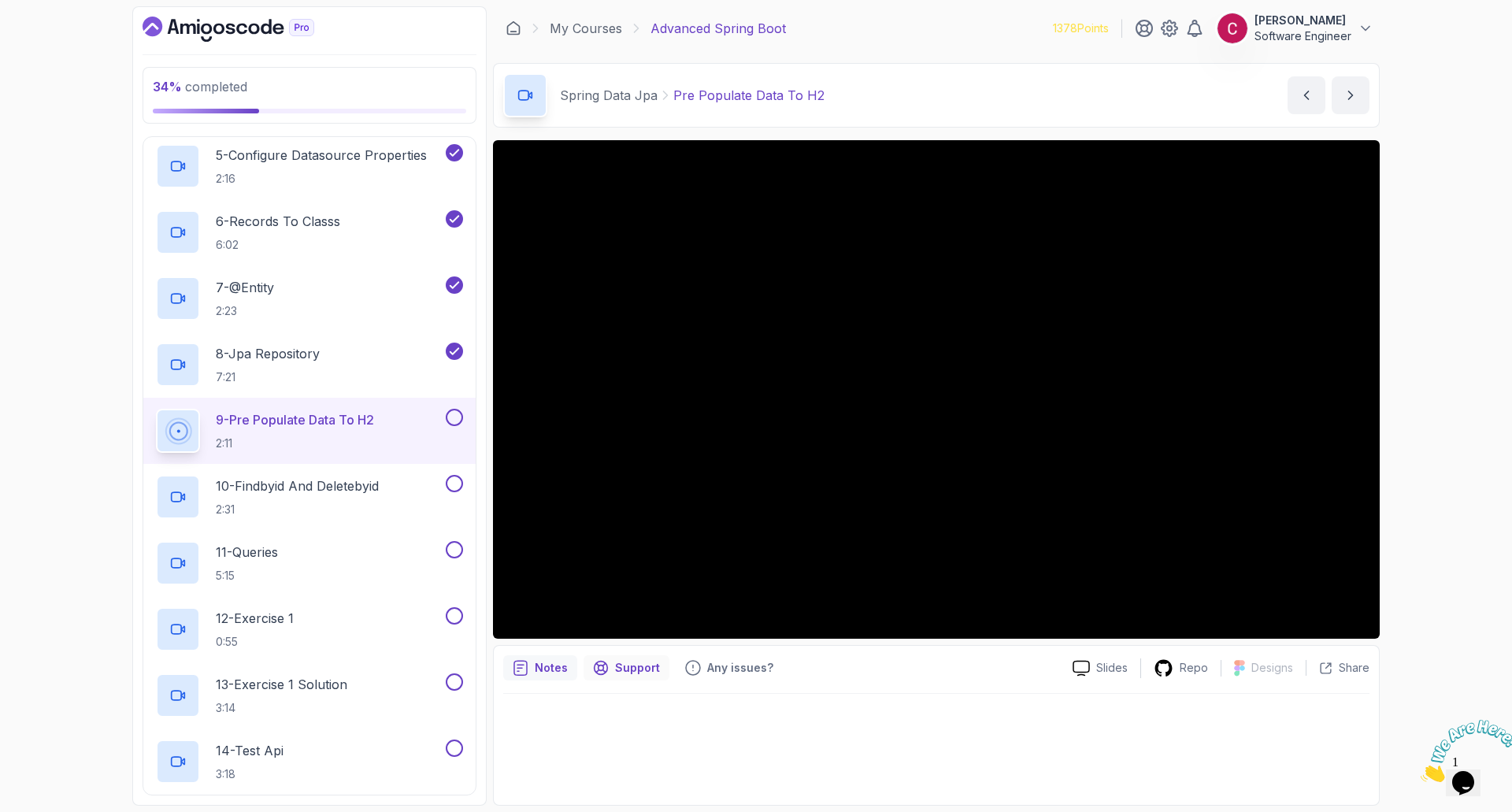
click at [619, 677] on div "Support" at bounding box center [627, 668] width 86 height 26
click at [554, 672] on p "Notes" at bounding box center [551, 668] width 33 height 16
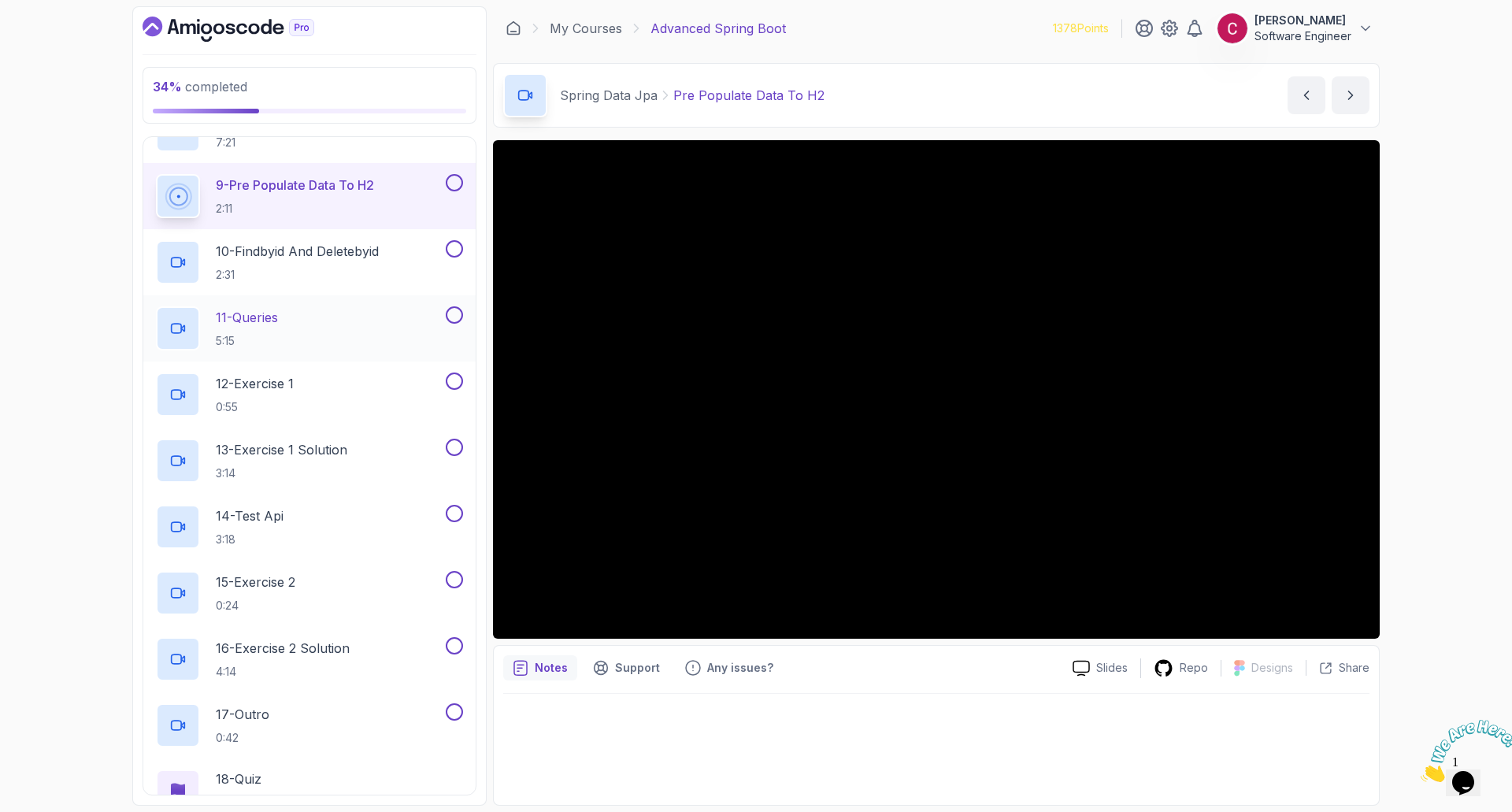
scroll to position [709, 0]
